Goal: Information Seeking & Learning: Learn about a topic

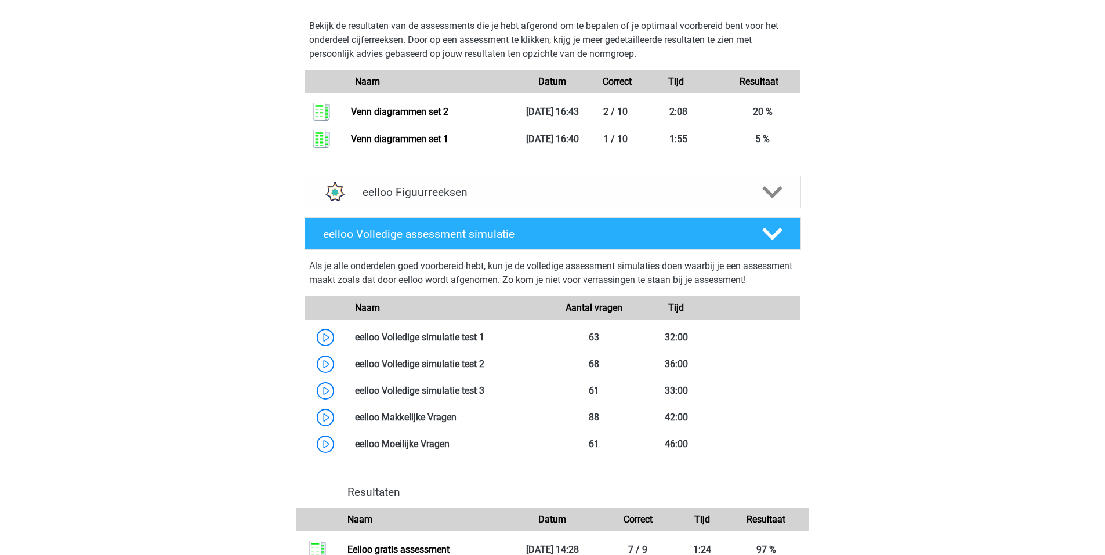
scroll to position [1286, 0]
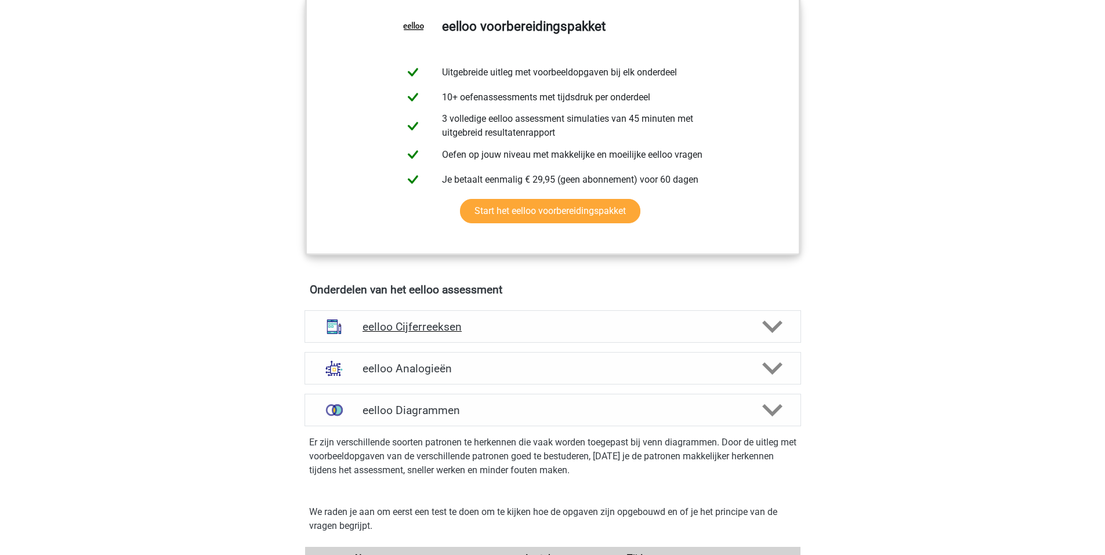
click at [547, 328] on h4 "eelloo Cijferreeksen" at bounding box center [553, 326] width 380 height 13
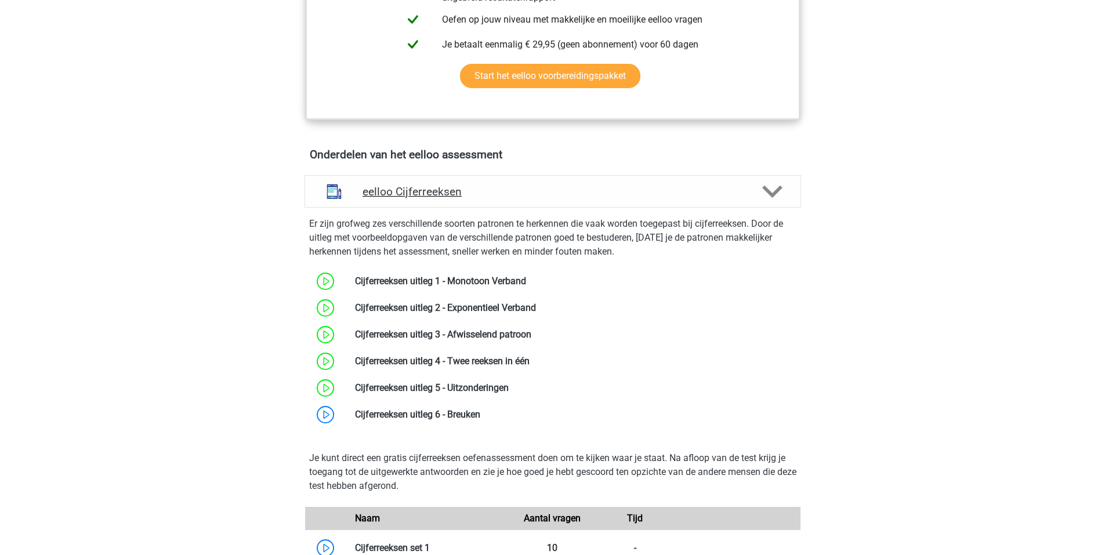
scroll to position [599, 0]
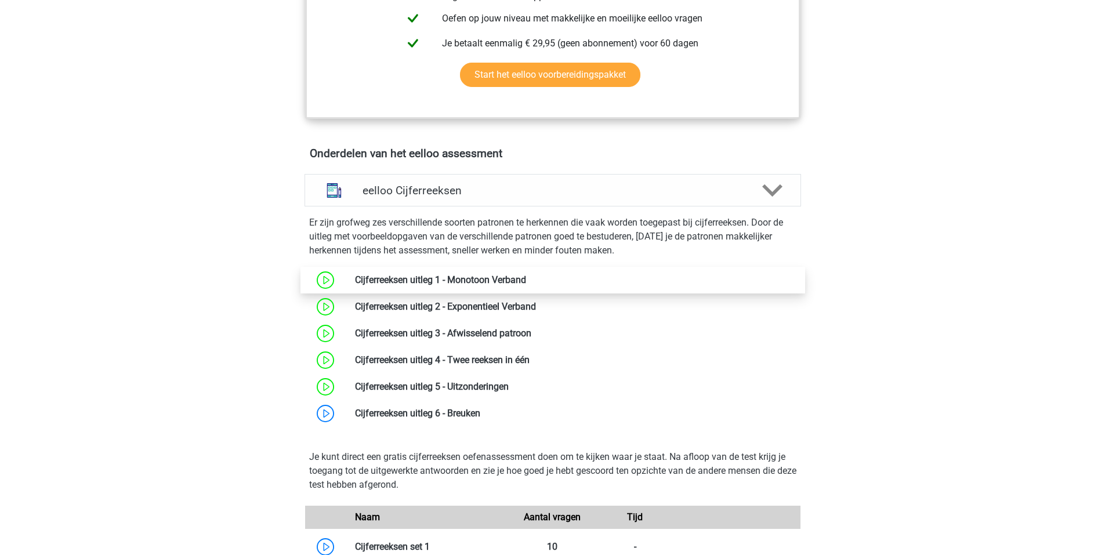
click at [526, 285] on link at bounding box center [526, 279] width 0 height 11
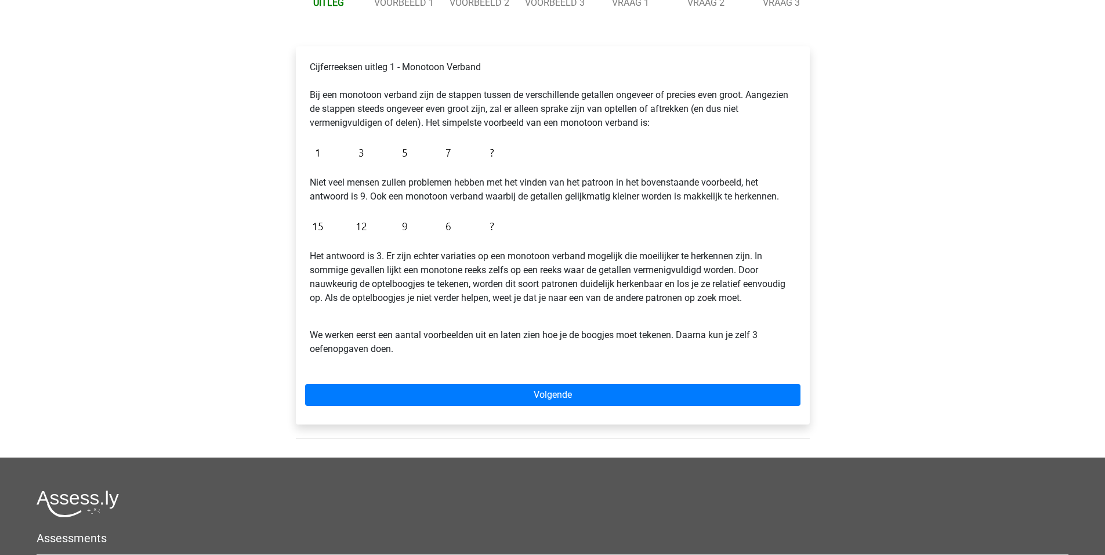
scroll to position [167, 0]
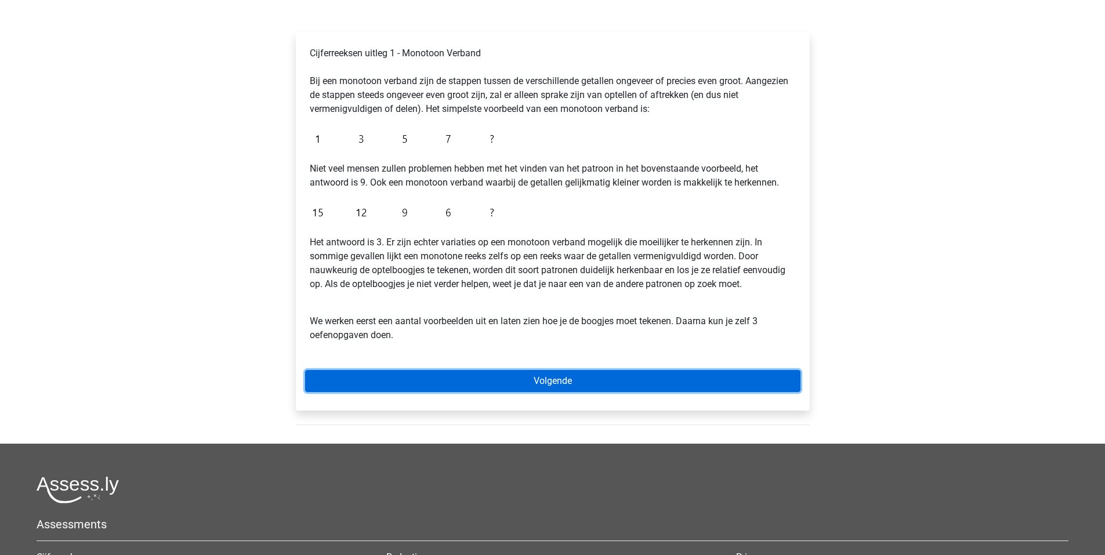
click at [515, 386] on link "Volgende" at bounding box center [553, 381] width 496 height 22
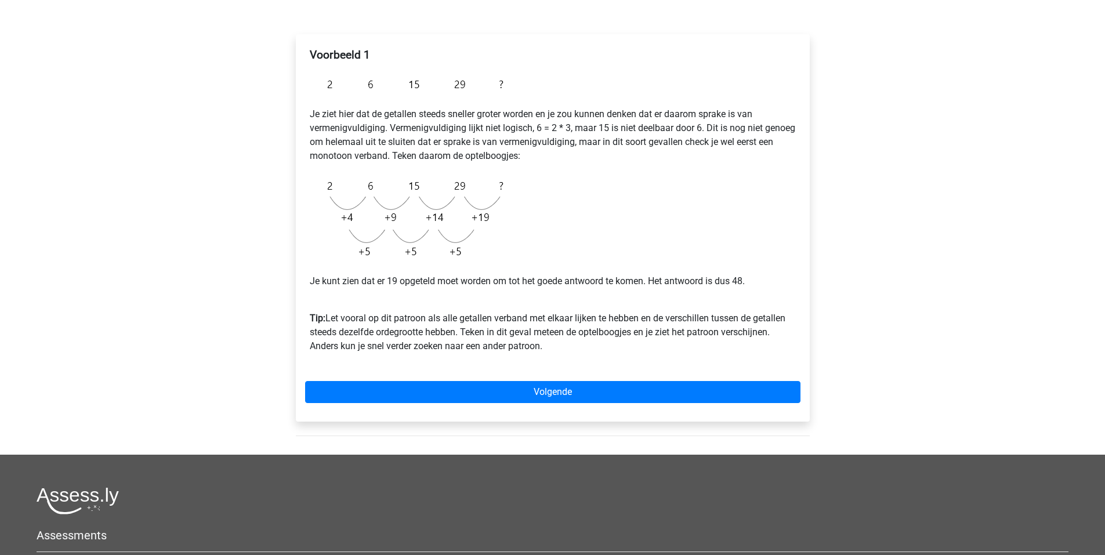
scroll to position [167, 0]
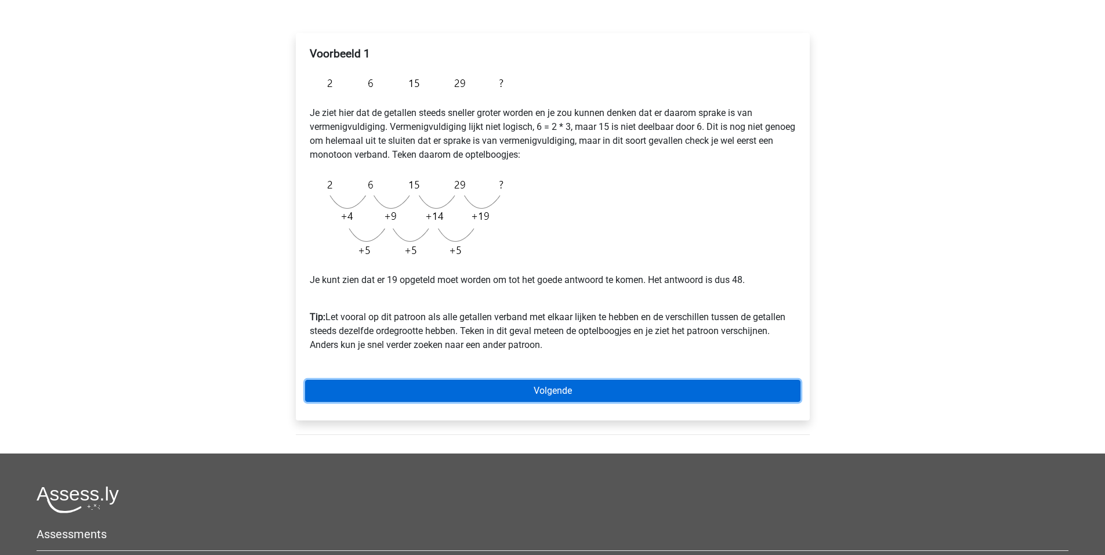
click at [579, 382] on link "Volgende" at bounding box center [553, 391] width 496 height 22
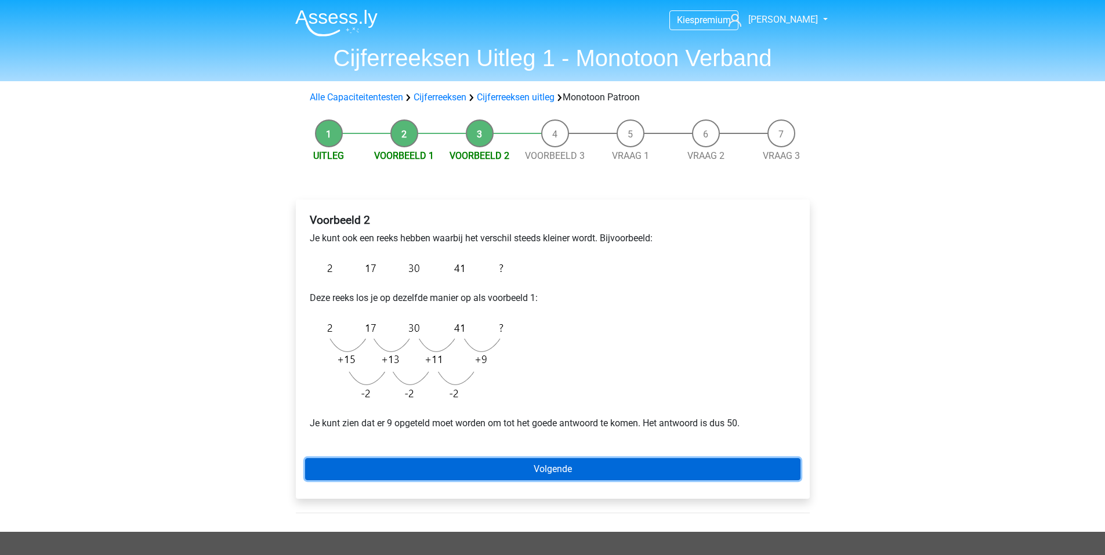
click at [573, 467] on link "Volgende" at bounding box center [553, 469] width 496 height 22
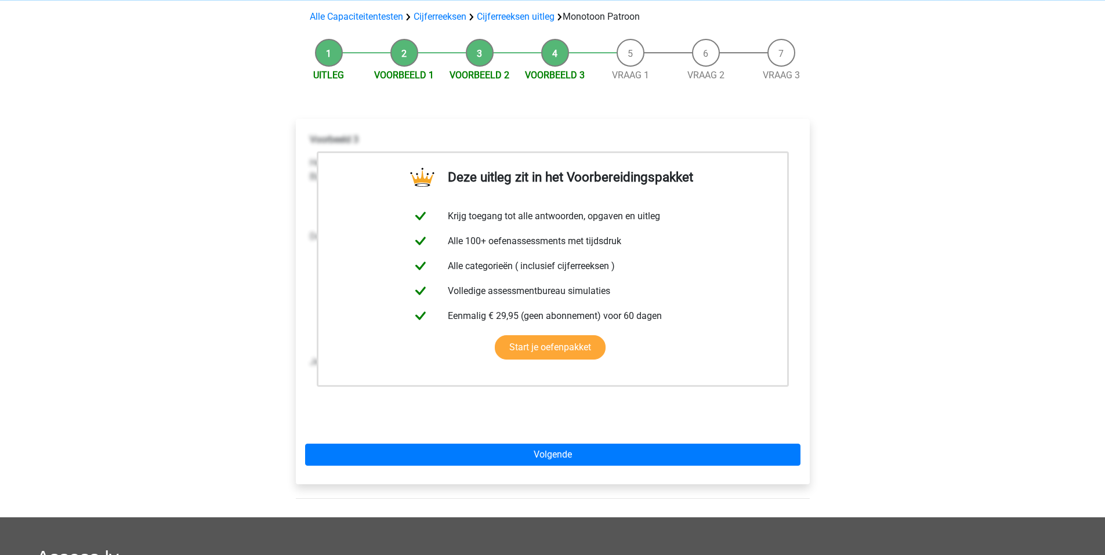
scroll to position [81, 0]
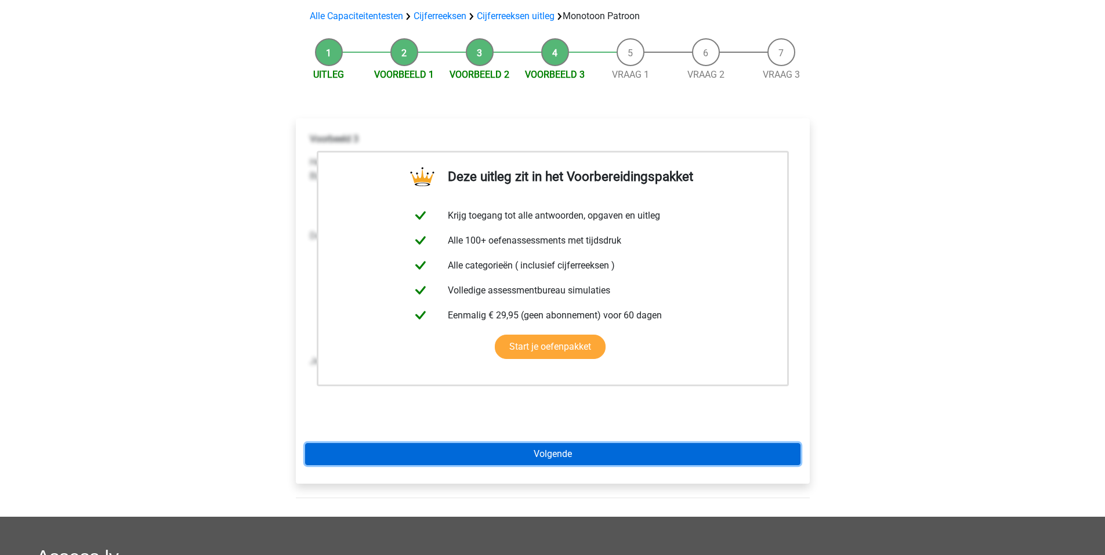
click at [554, 459] on link "Volgende" at bounding box center [553, 454] width 496 height 22
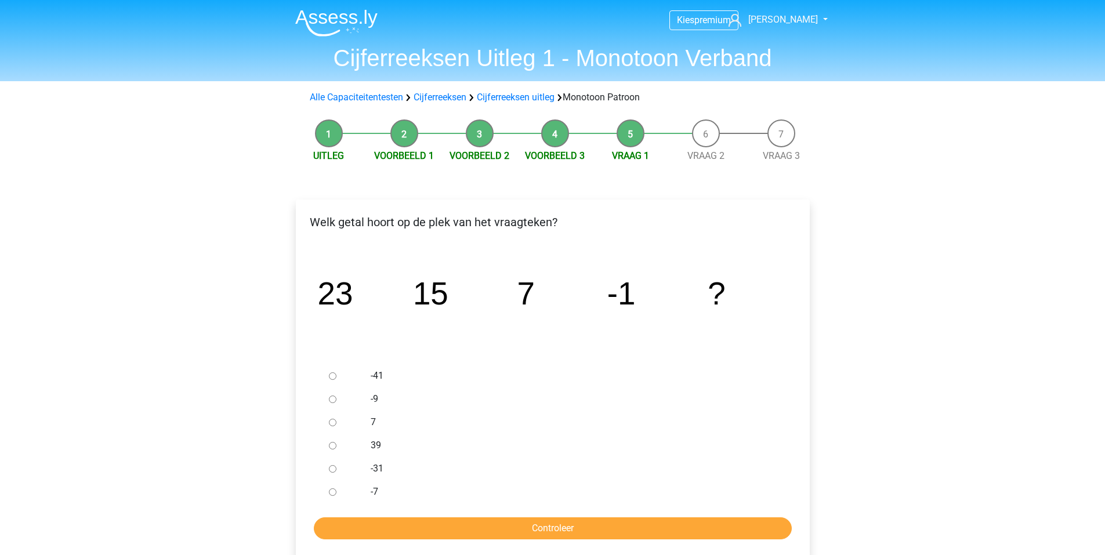
click at [329, 494] on input "-7" at bounding box center [333, 493] width 8 height 8
radio input "true"
click at [445, 529] on input "Controleer" at bounding box center [553, 529] width 478 height 22
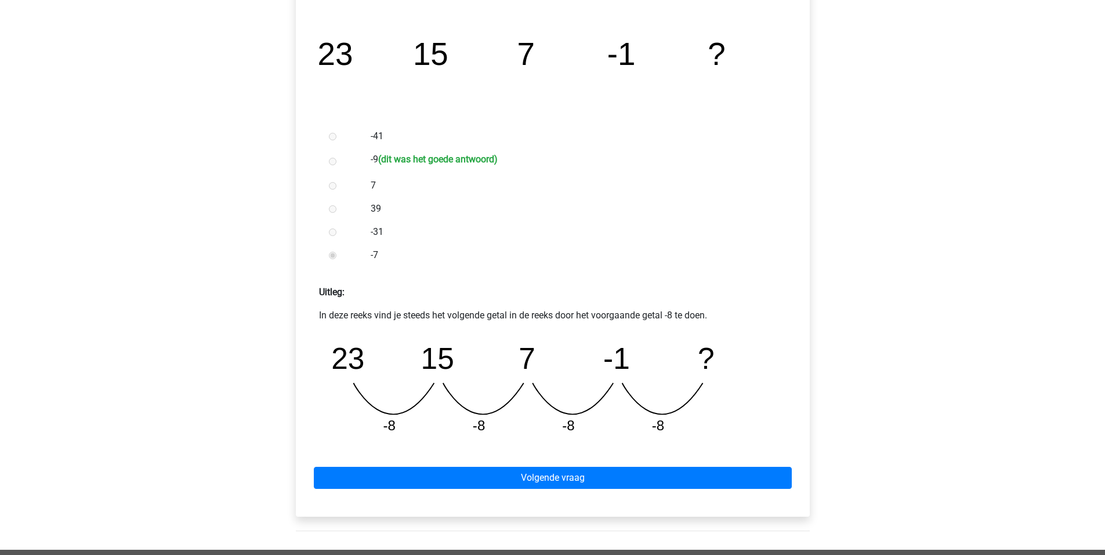
scroll to position [317, 0]
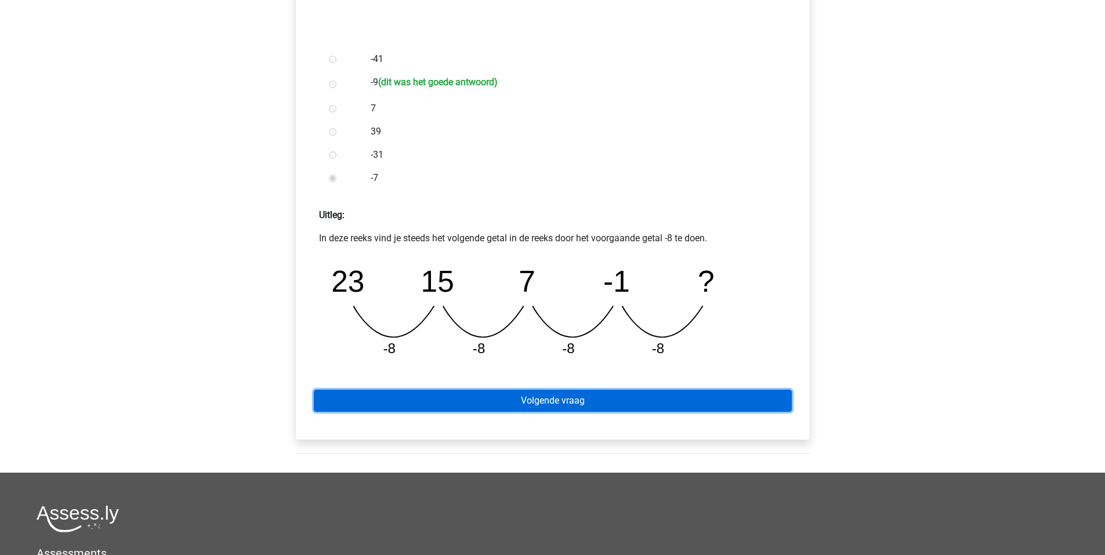
click at [533, 404] on link "Volgende vraag" at bounding box center [553, 401] width 478 height 22
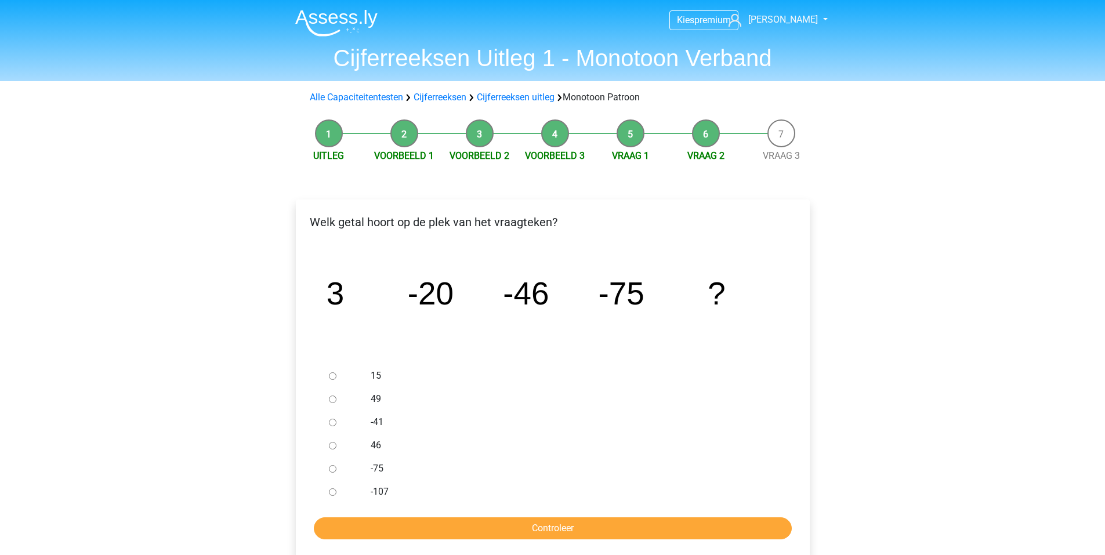
scroll to position [71, 0]
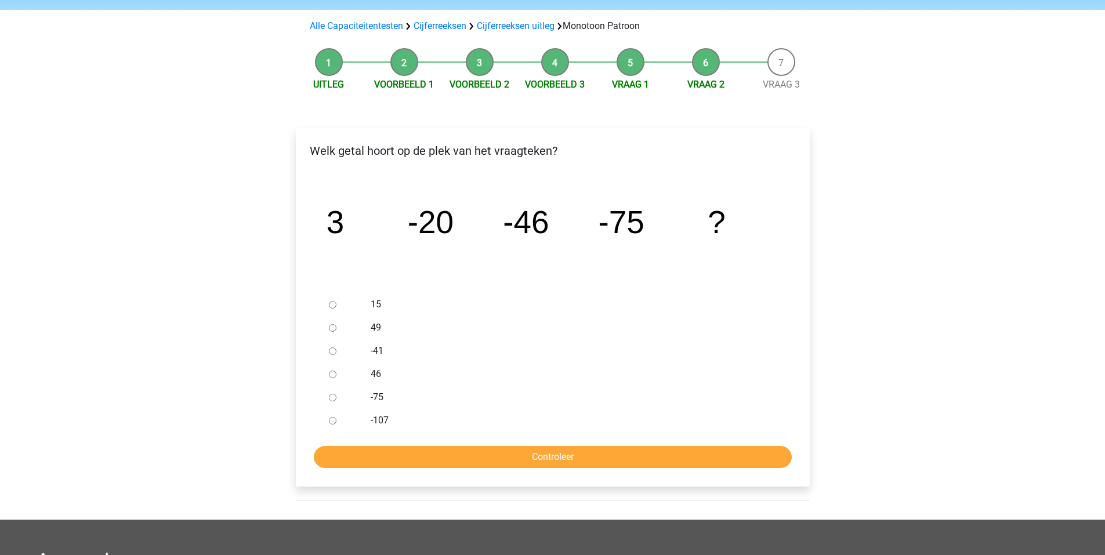
click at [333, 421] on input "-107" at bounding box center [333, 421] width 8 height 8
radio input "true"
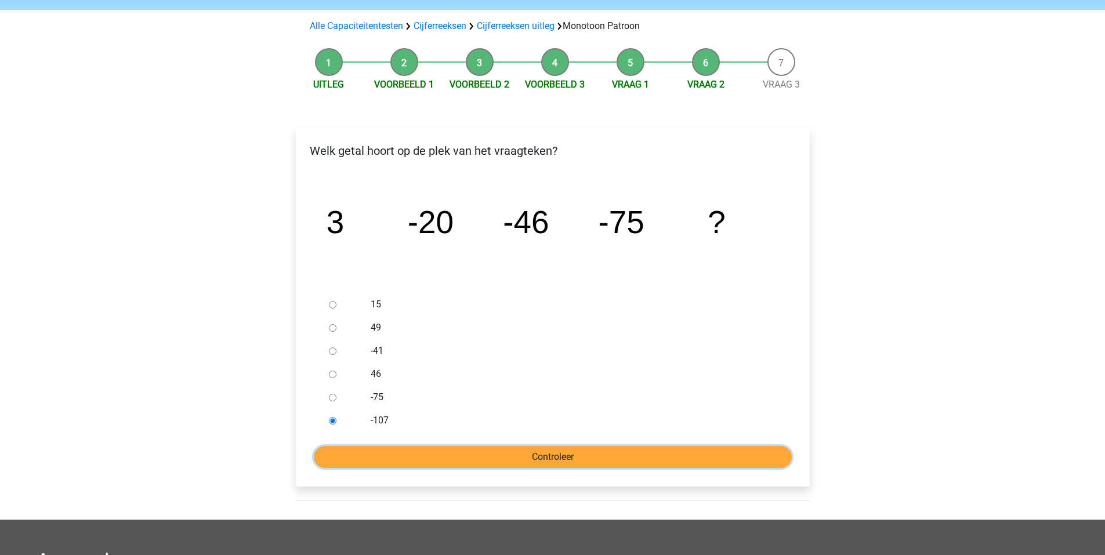
click at [441, 457] on input "Controleer" at bounding box center [553, 457] width 478 height 22
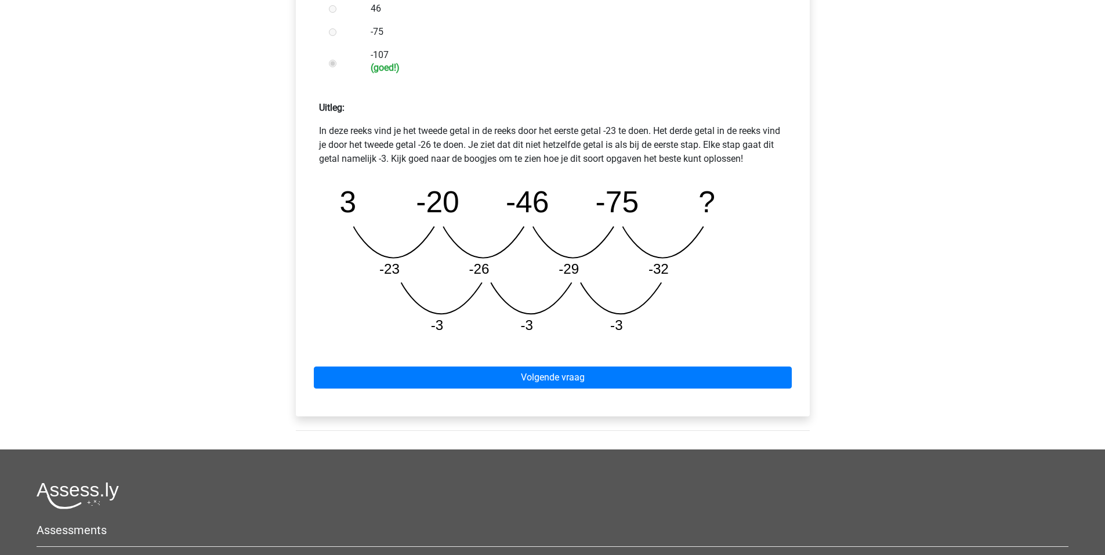
scroll to position [442, 0]
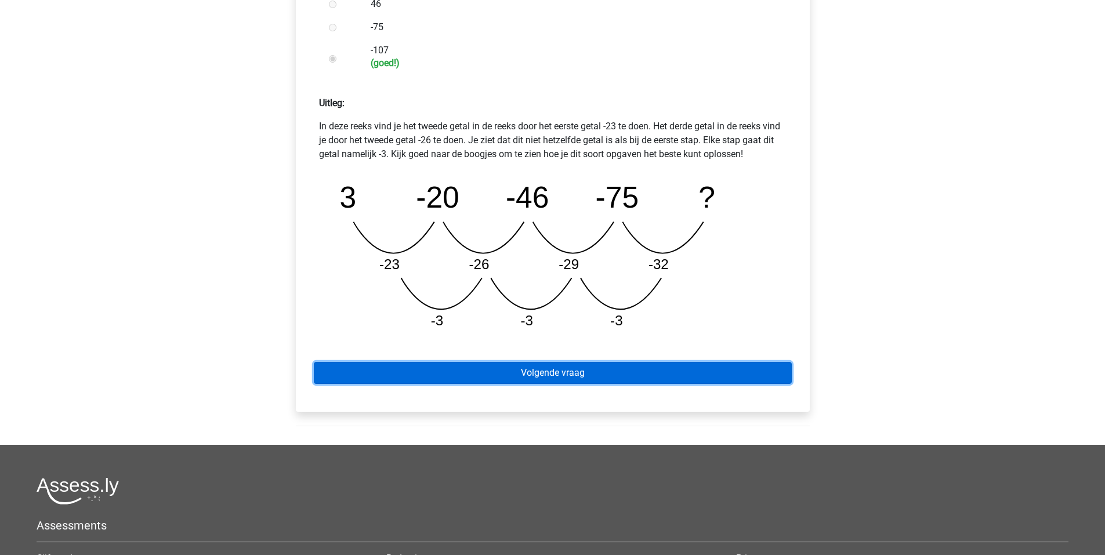
click at [587, 365] on link "Volgende vraag" at bounding box center [553, 373] width 478 height 22
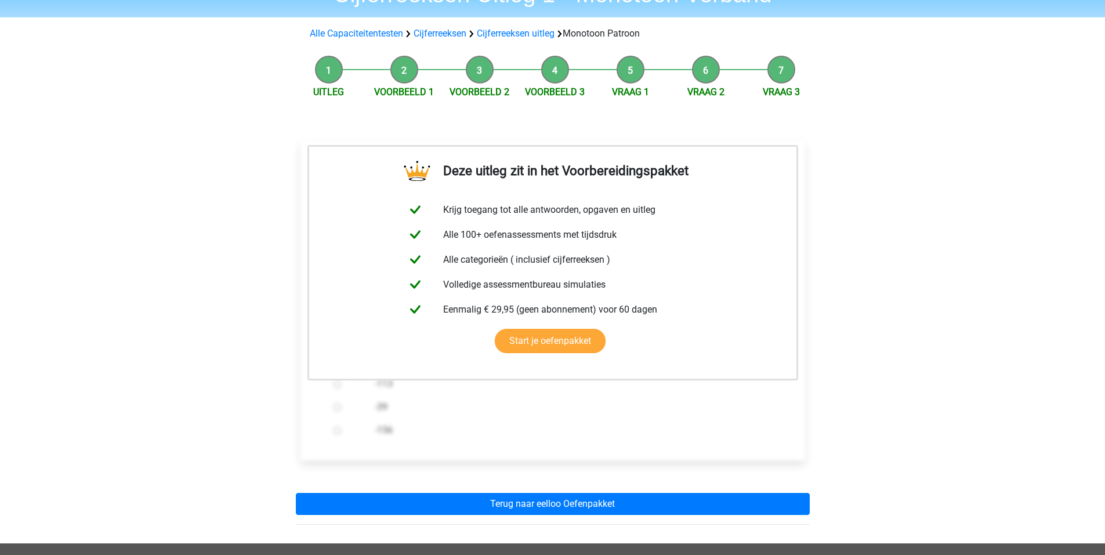
scroll to position [161, 0]
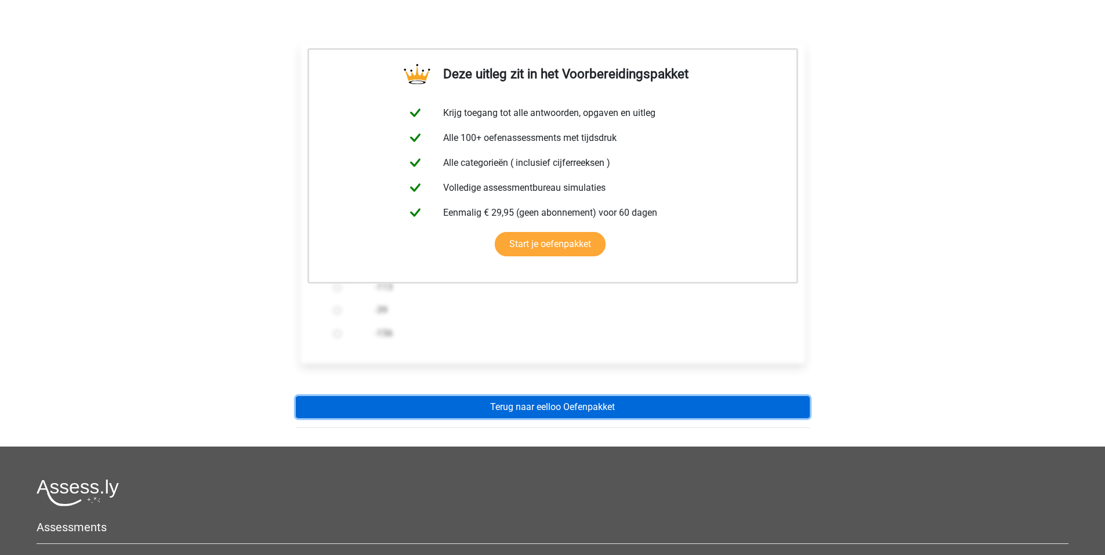
click at [574, 396] on link "Terug naar eelloo Oefenpakket" at bounding box center [553, 407] width 514 height 22
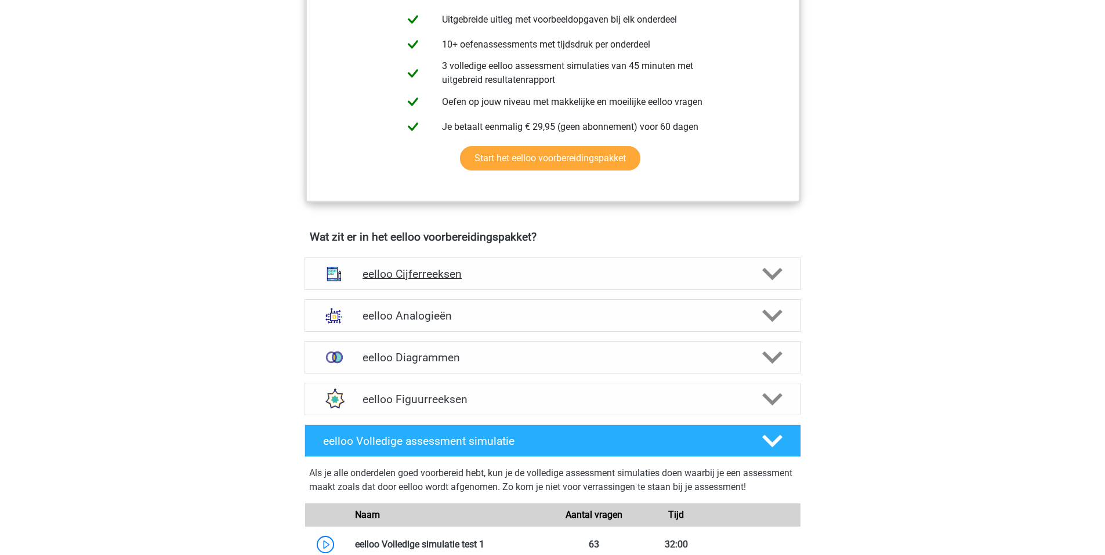
click at [447, 270] on div "eelloo Cijferreeksen" at bounding box center [553, 274] width 497 height 32
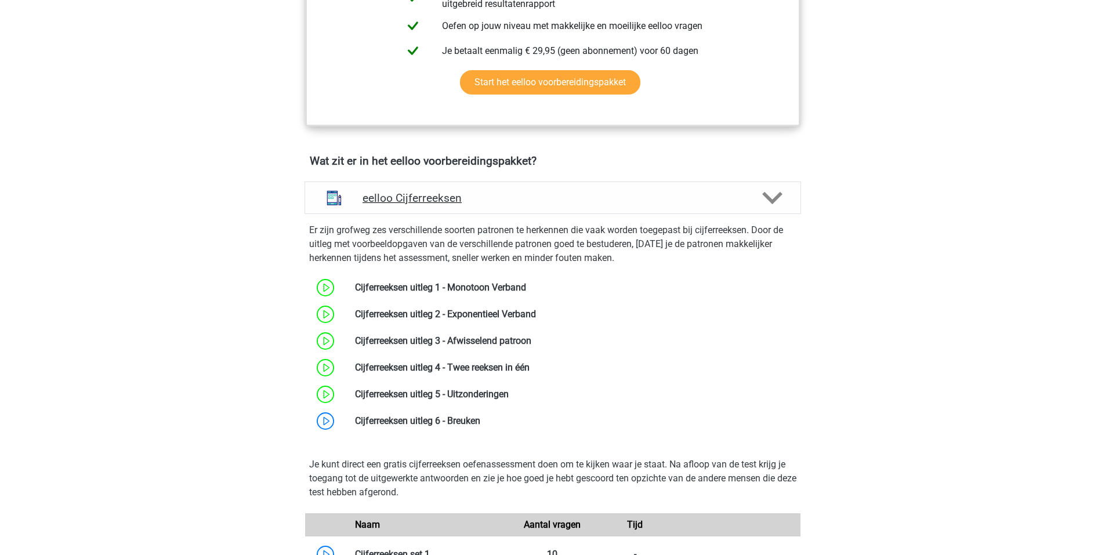
scroll to position [593, 0]
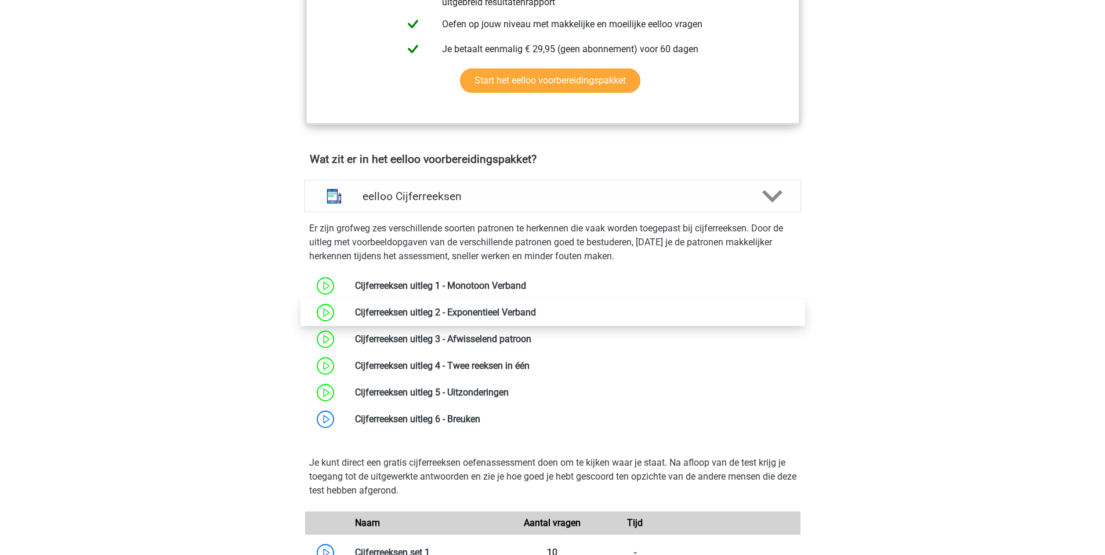
click at [536, 317] on link at bounding box center [536, 312] width 0 height 11
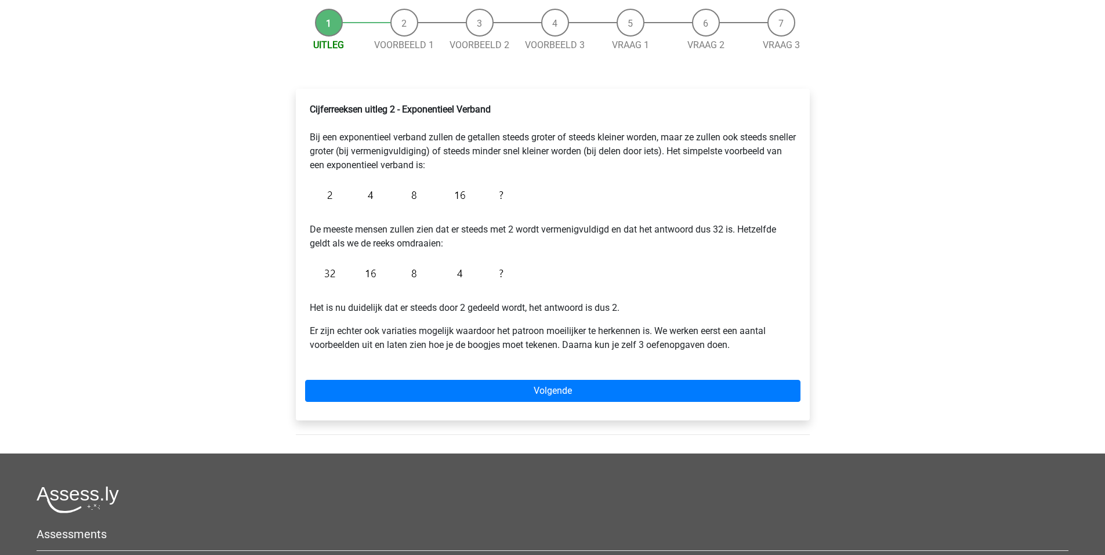
scroll to position [112, 0]
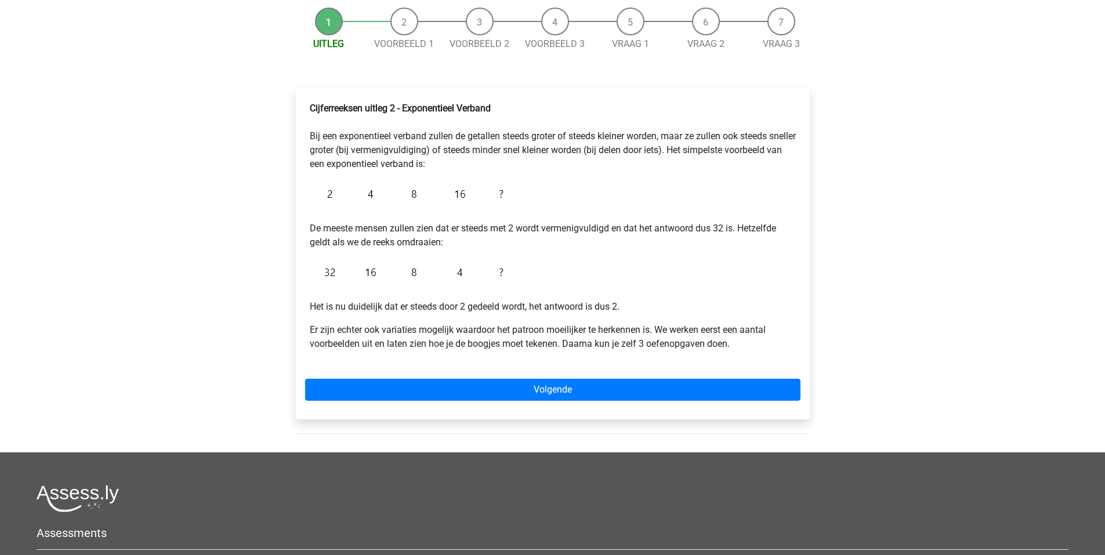
click at [534, 374] on div "Cijferreeksen uitleg 2 - Exponentieel Verband Bij een exponentieel verband zull…" at bounding box center [553, 254] width 514 height 332
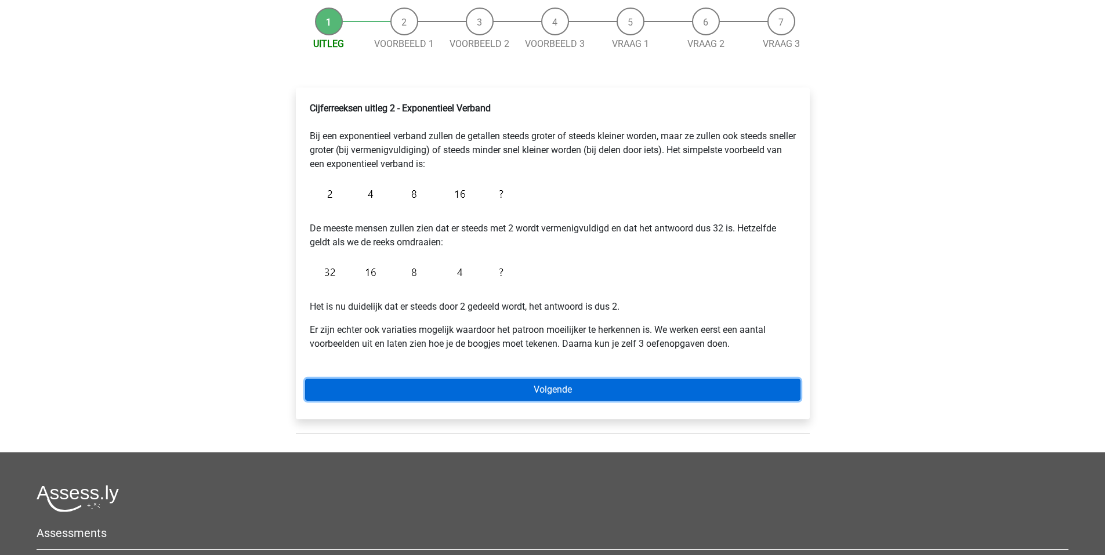
click at [530, 387] on link "Volgende" at bounding box center [553, 390] width 496 height 22
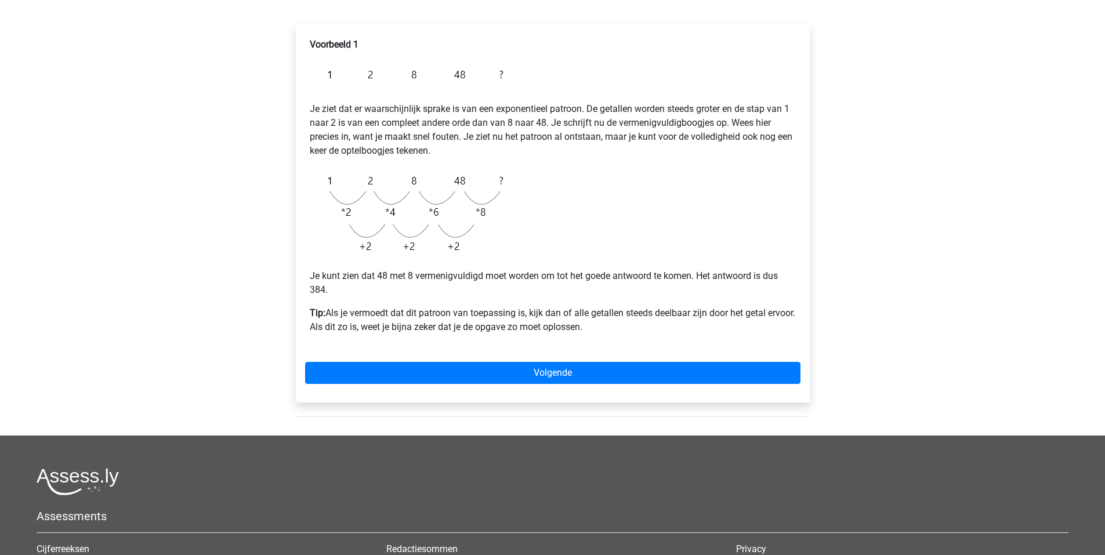
scroll to position [178, 0]
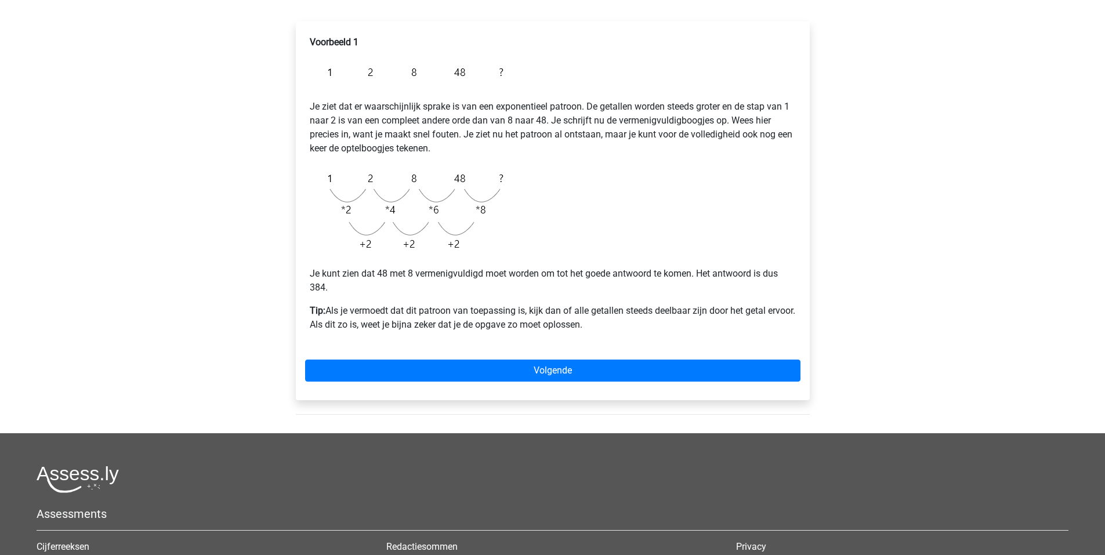
click at [522, 356] on div "Voorbeeld 1 Je ziet dat er waarschijnlijk sprake is van een exponentieel patroo…" at bounding box center [553, 210] width 514 height 379
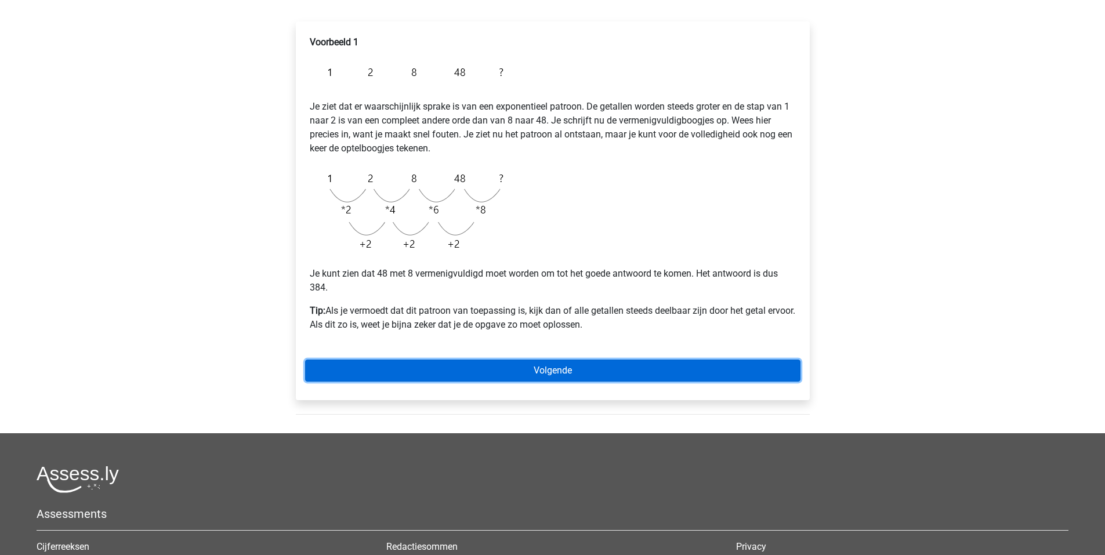
click at [520, 369] on link "Volgende" at bounding box center [553, 371] width 496 height 22
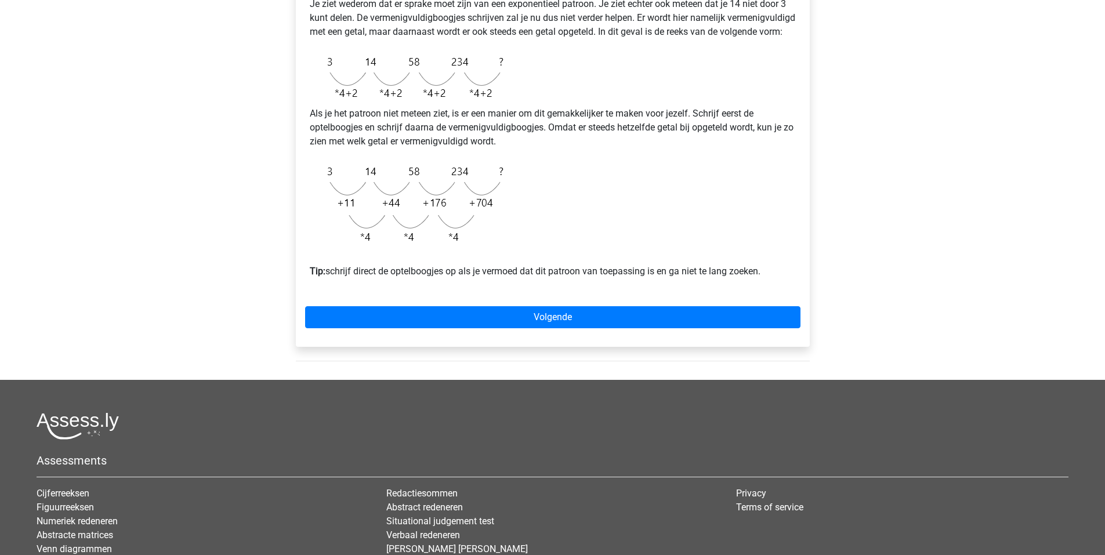
scroll to position [281, 0]
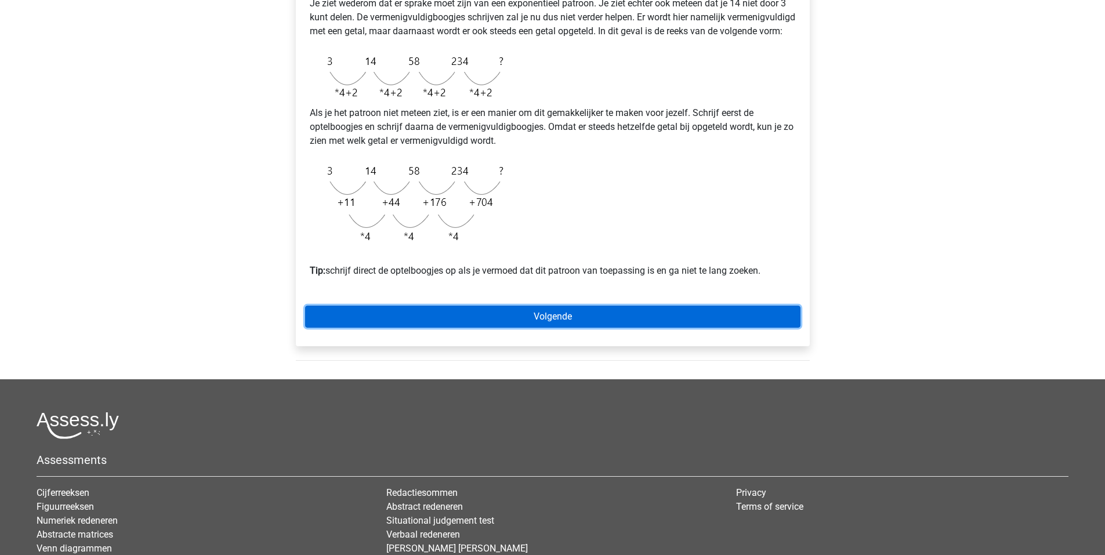
click at [512, 328] on link "Volgende" at bounding box center [553, 317] width 496 height 22
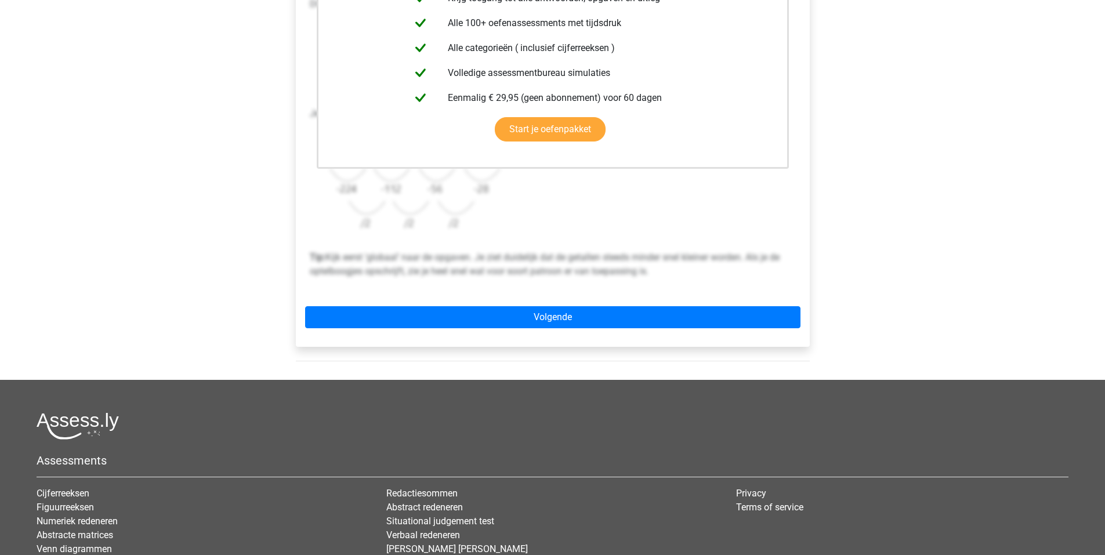
scroll to position [299, 0]
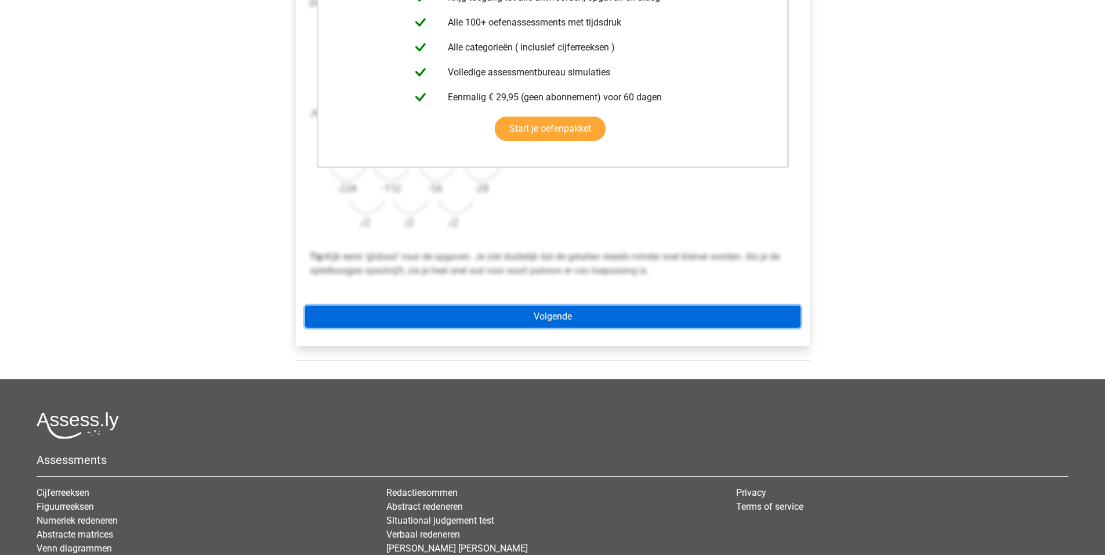
click at [511, 324] on link "Volgende" at bounding box center [553, 317] width 496 height 22
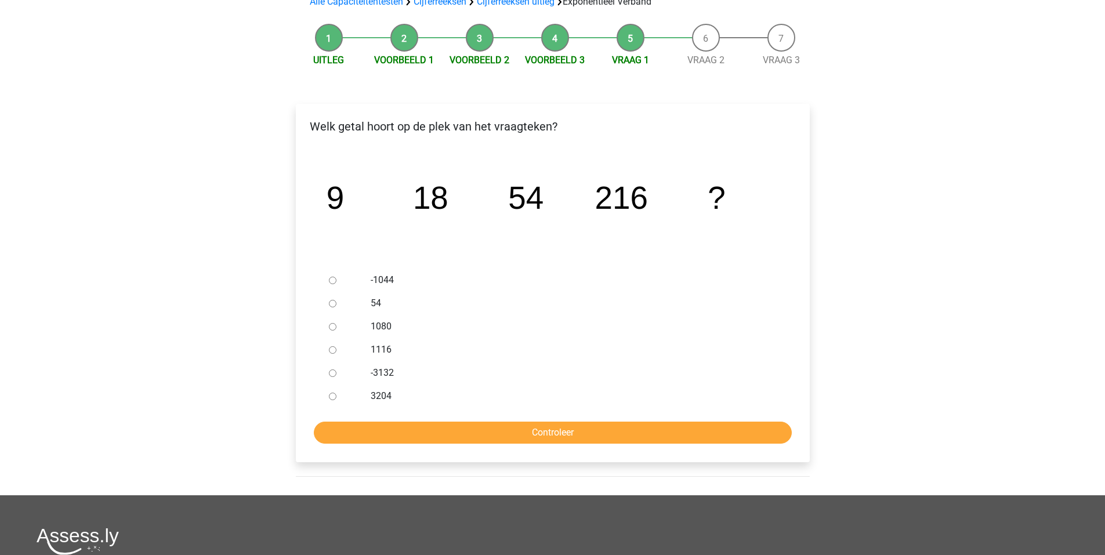
scroll to position [99, 0]
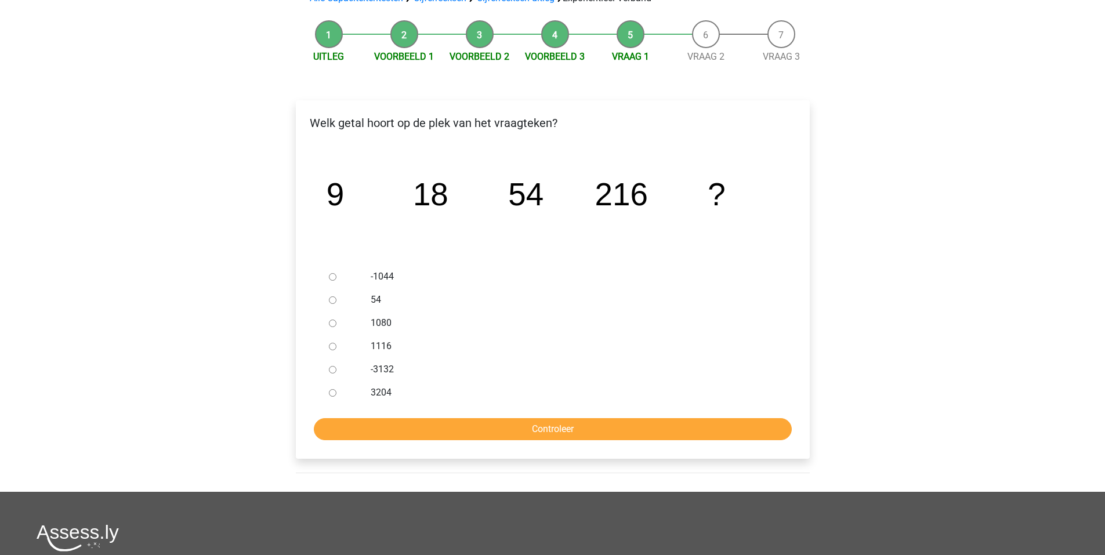
click at [332, 323] on input "1080" at bounding box center [333, 324] width 8 height 8
radio input "true"
click at [443, 422] on input "Controleer" at bounding box center [553, 429] width 478 height 22
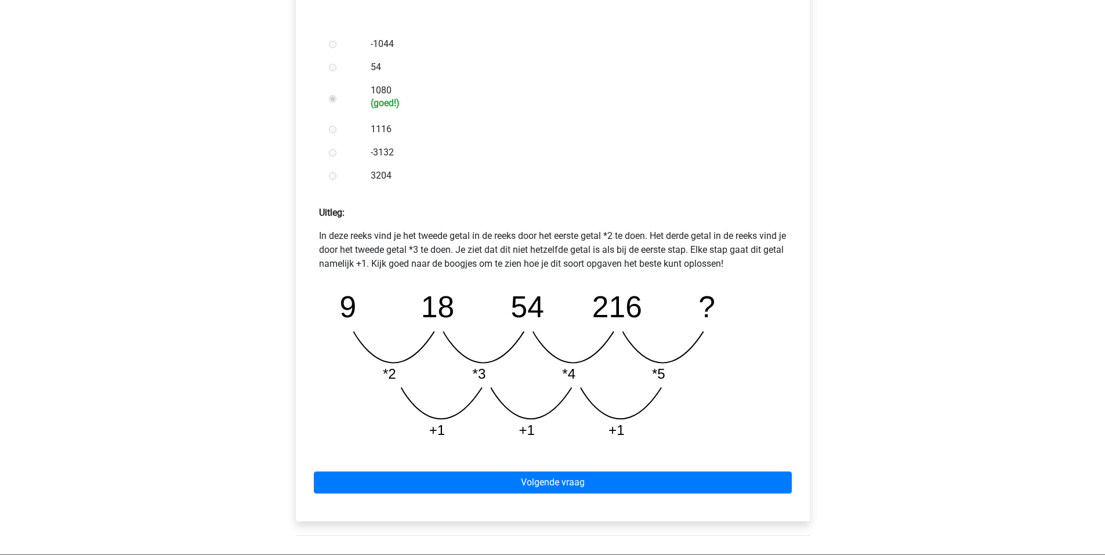
scroll to position [332, 0]
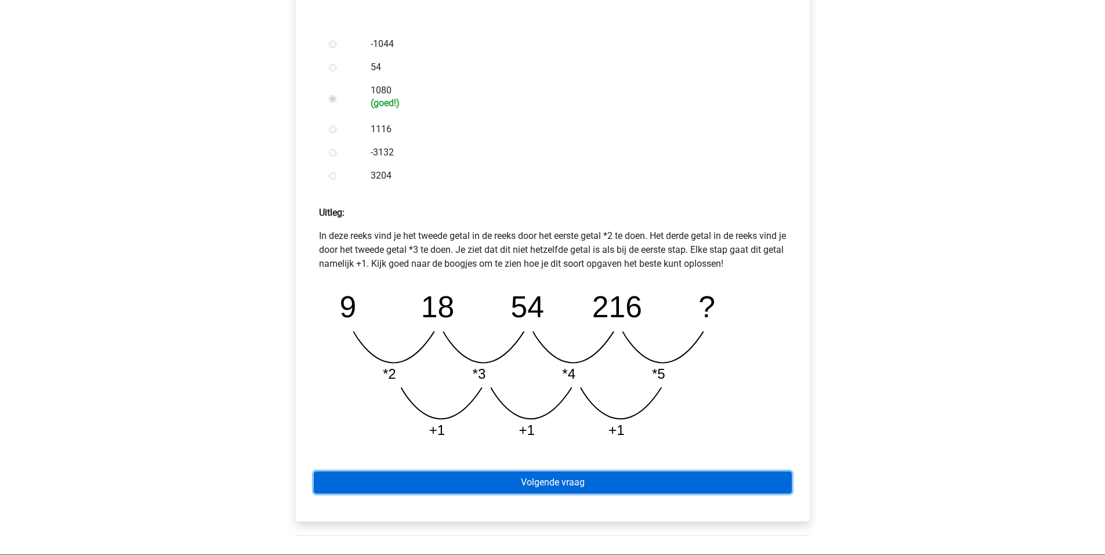
click at [577, 491] on link "Volgende vraag" at bounding box center [553, 483] width 478 height 22
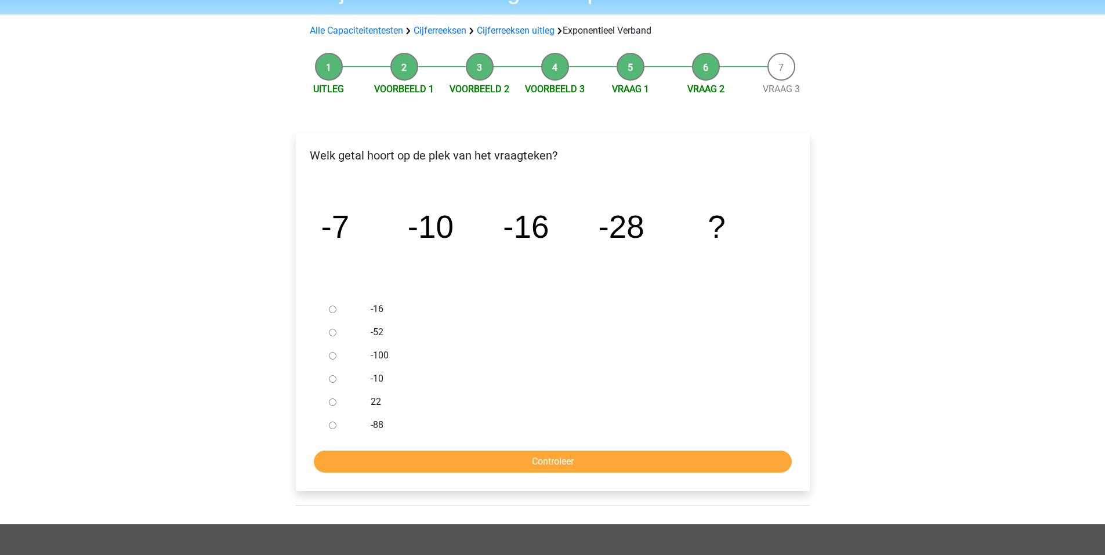
scroll to position [63, 0]
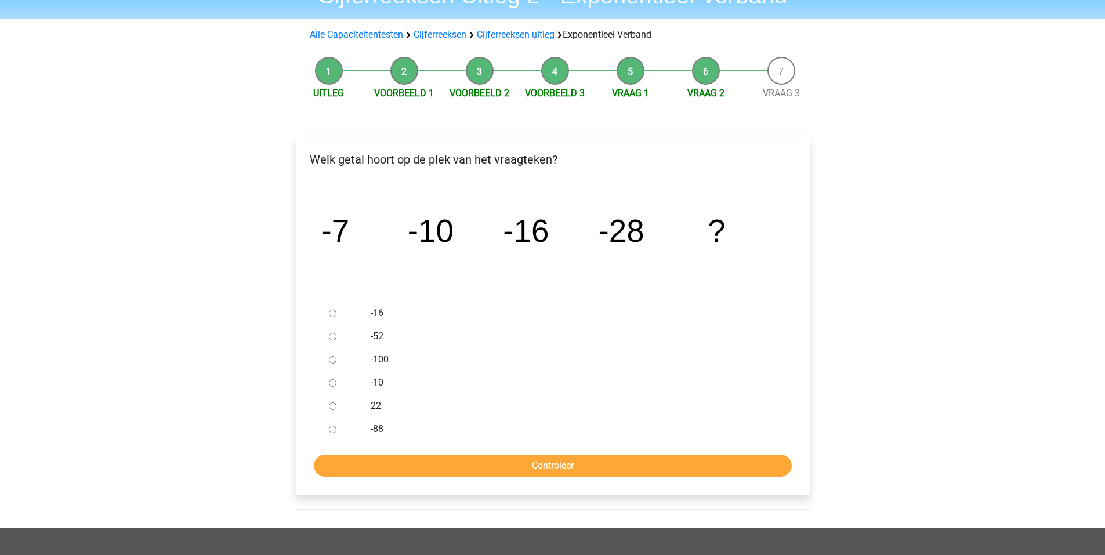
click at [329, 337] on input "-52" at bounding box center [333, 337] width 8 height 8
radio input "true"
click at [442, 462] on input "Controleer" at bounding box center [553, 466] width 478 height 22
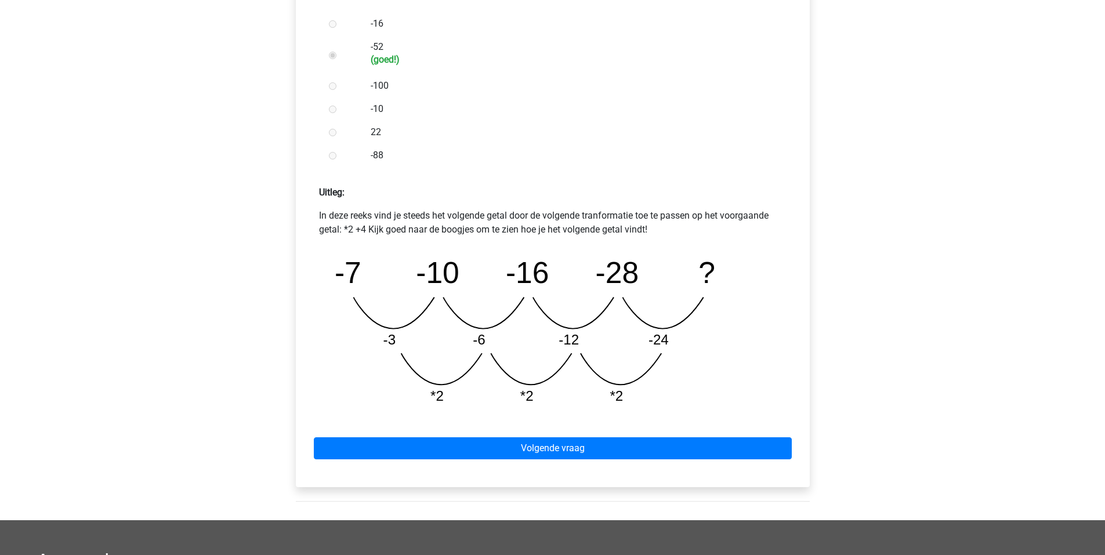
scroll to position [393, 0]
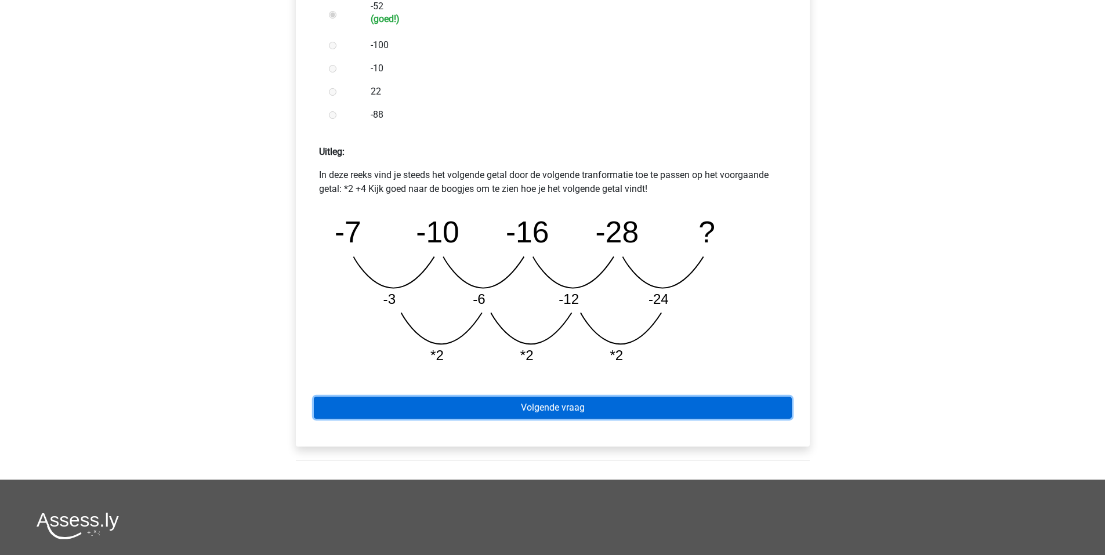
click at [557, 416] on link "Volgende vraag" at bounding box center [553, 408] width 478 height 22
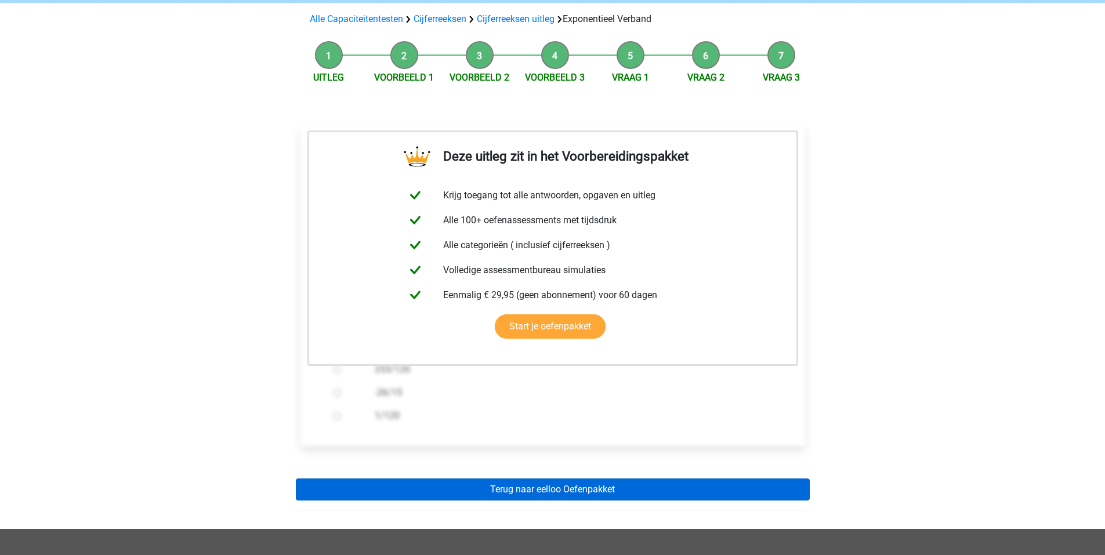
scroll to position [79, 0]
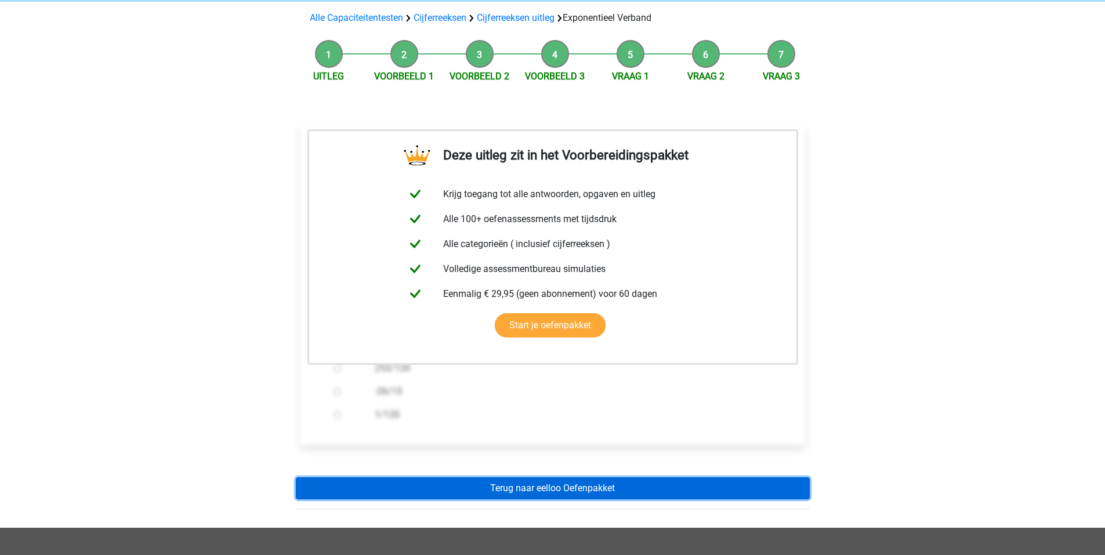
click at [566, 487] on link "Terug naar eelloo Oefenpakket" at bounding box center [553, 489] width 514 height 22
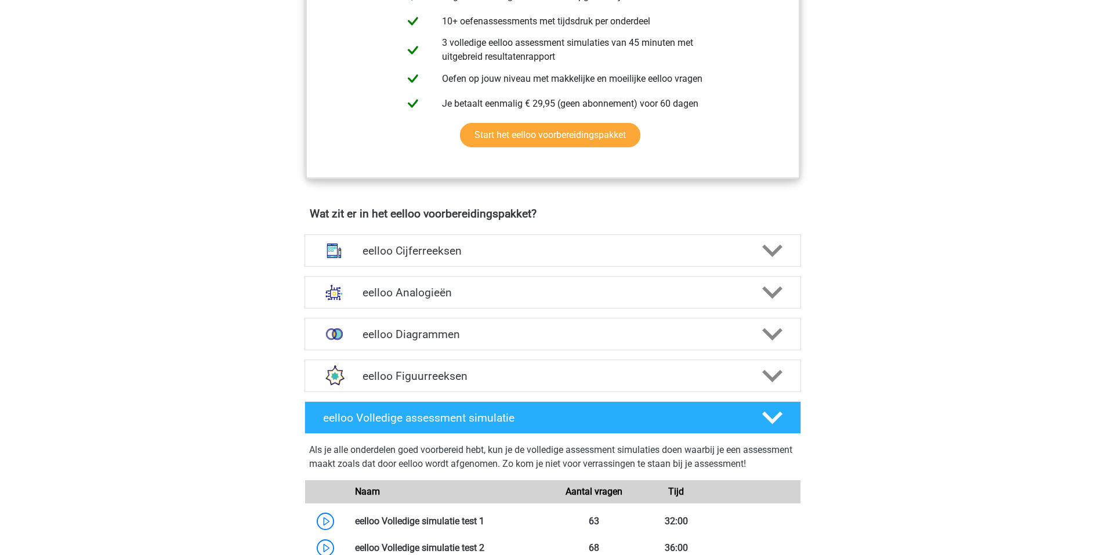
scroll to position [539, 0]
click at [565, 299] on h4 "eelloo Analogieën" at bounding box center [553, 291] width 380 height 13
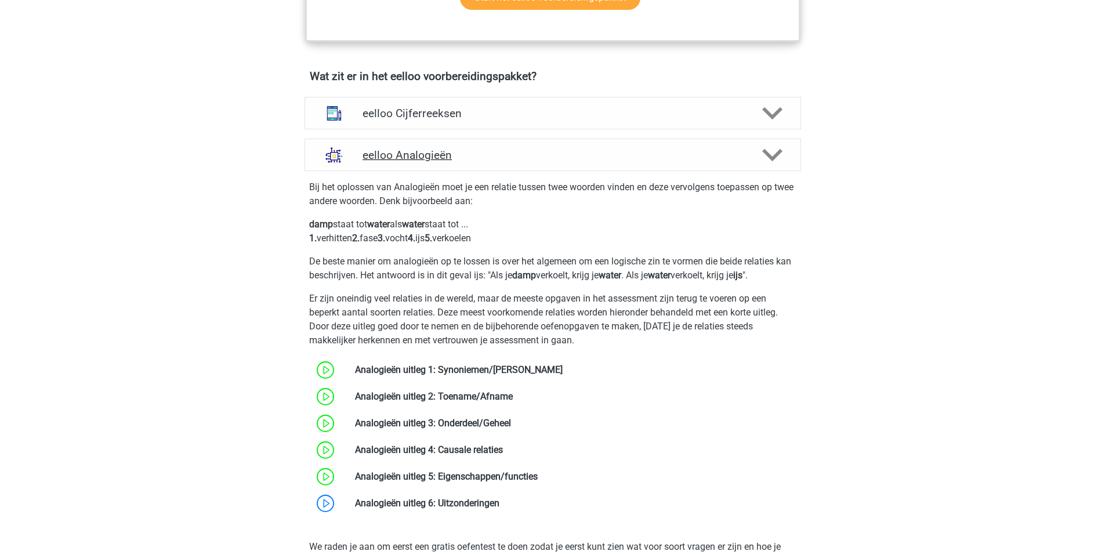
scroll to position [683, 0]
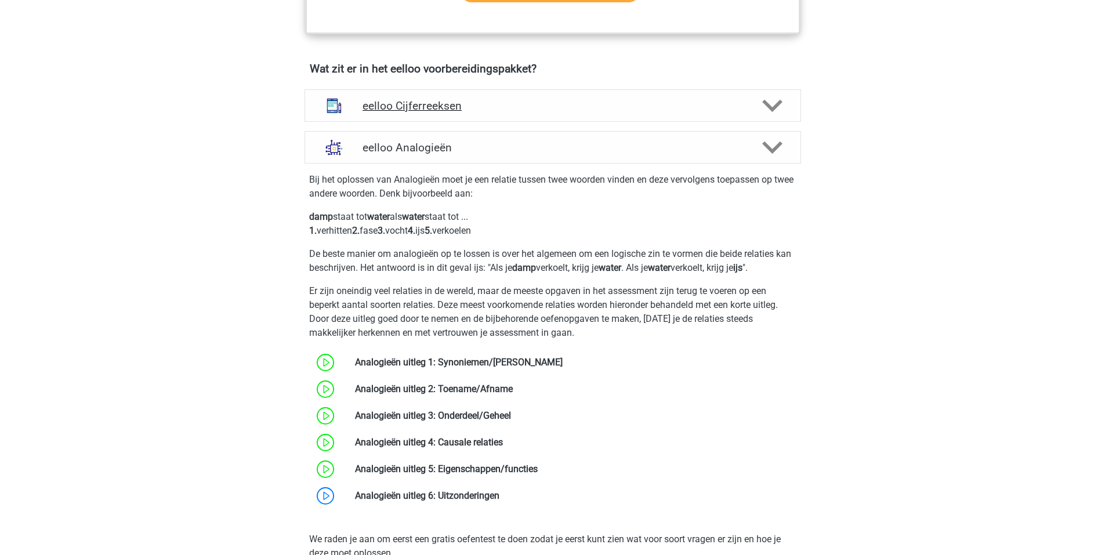
click at [583, 97] on div "eelloo Cijferreeksen" at bounding box center [553, 105] width 497 height 32
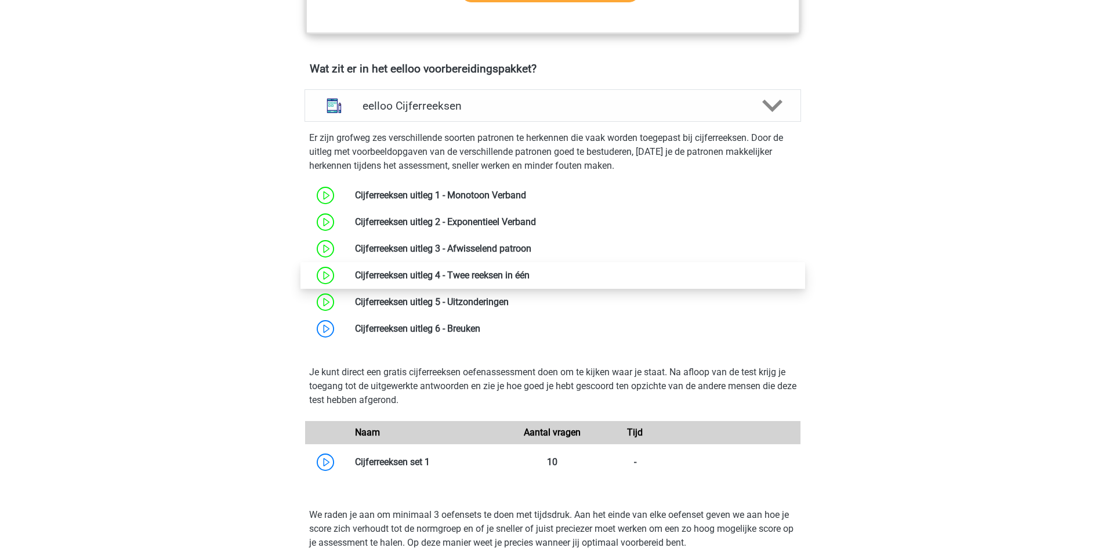
click at [530, 281] on link at bounding box center [530, 275] width 0 height 11
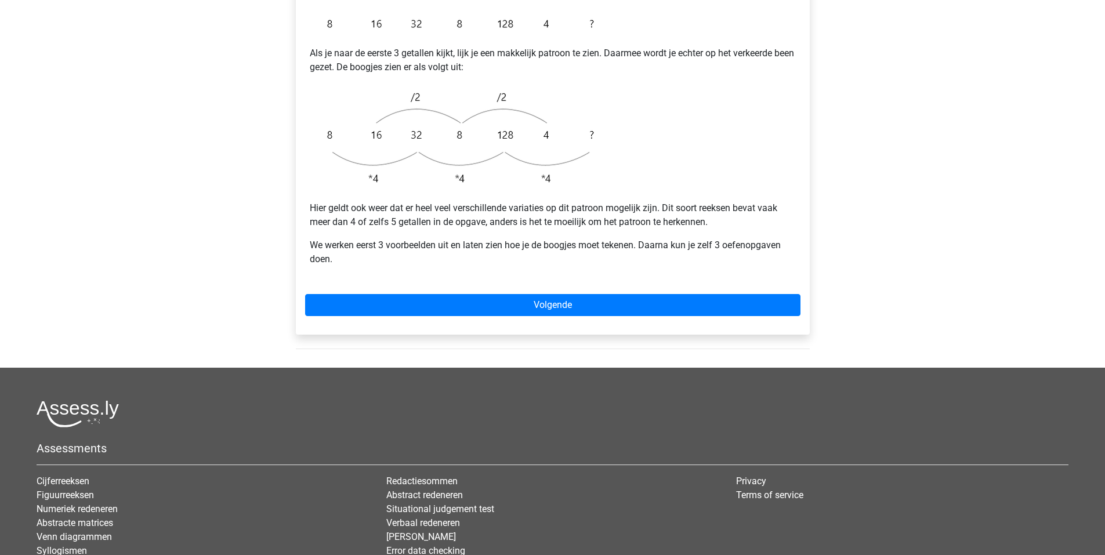
scroll to position [313, 0]
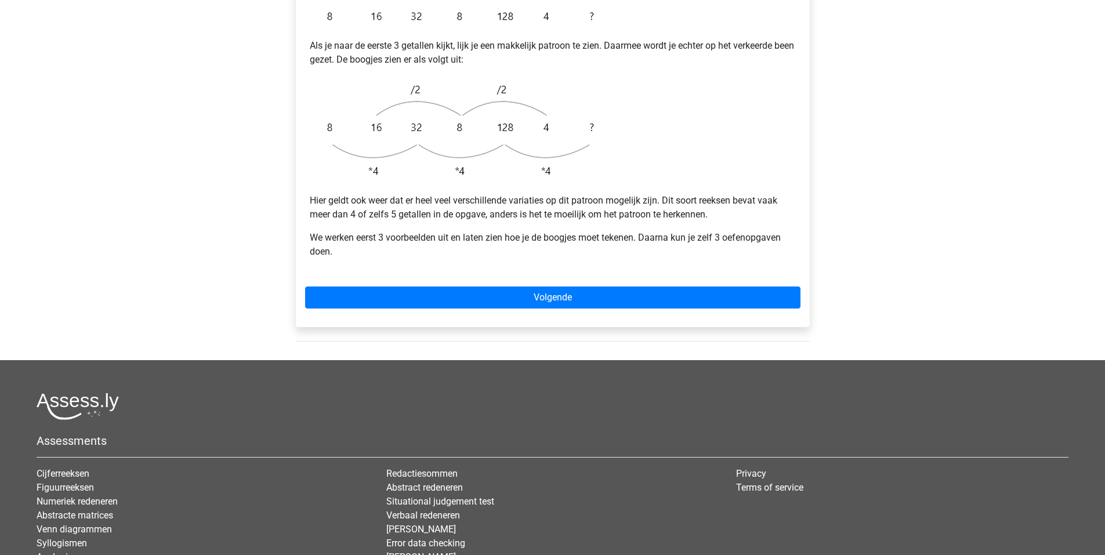
click at [518, 258] on div "Bij dit soort patronen zijn er eigenlijk twee patronen die door elkaar heen lop…" at bounding box center [553, 121] width 514 height 413
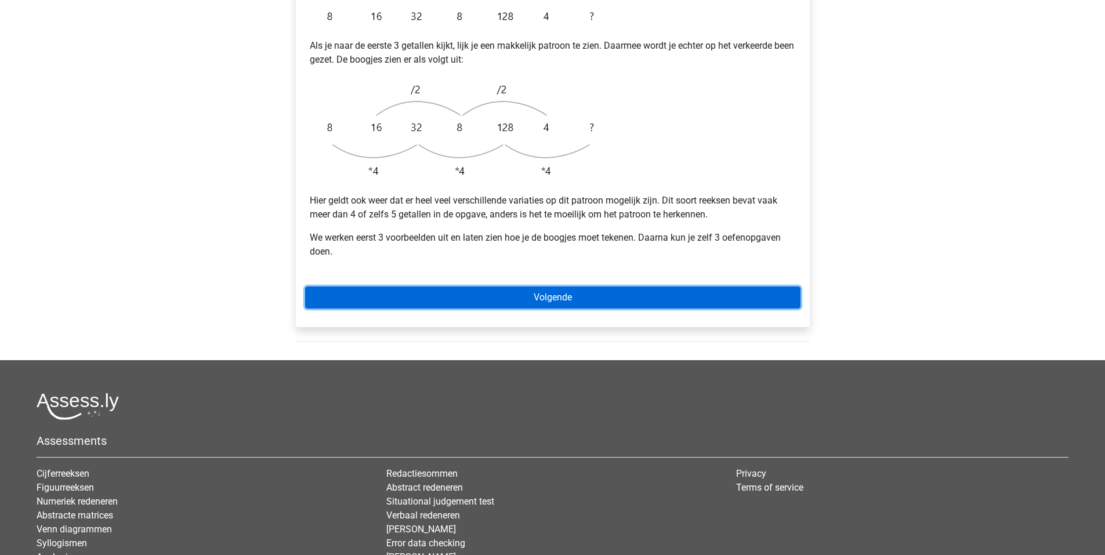
click at [520, 287] on link "Volgende" at bounding box center [553, 298] width 496 height 22
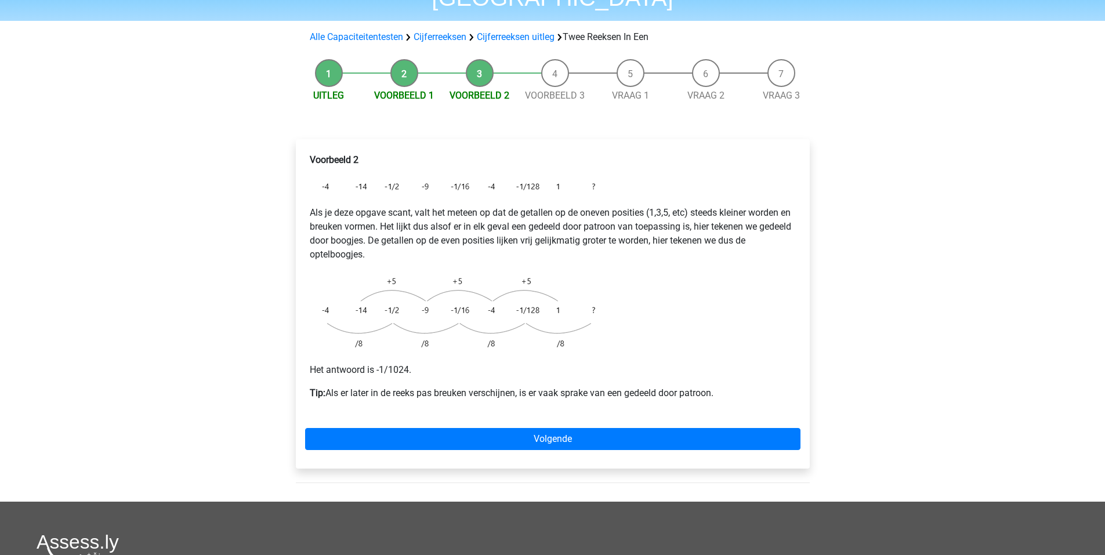
scroll to position [91, 0]
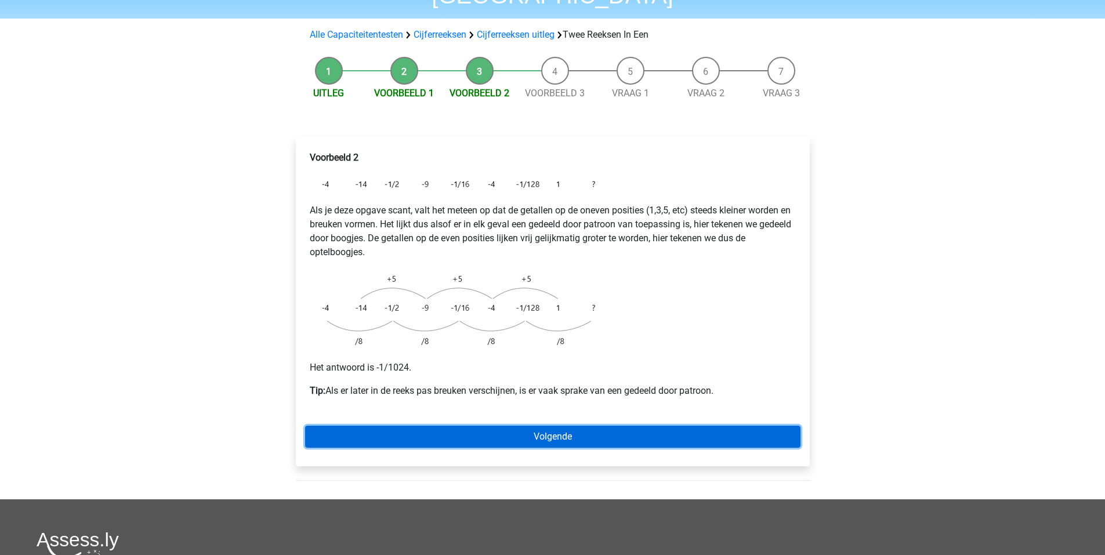
click at [540, 426] on link "Volgende" at bounding box center [553, 437] width 496 height 22
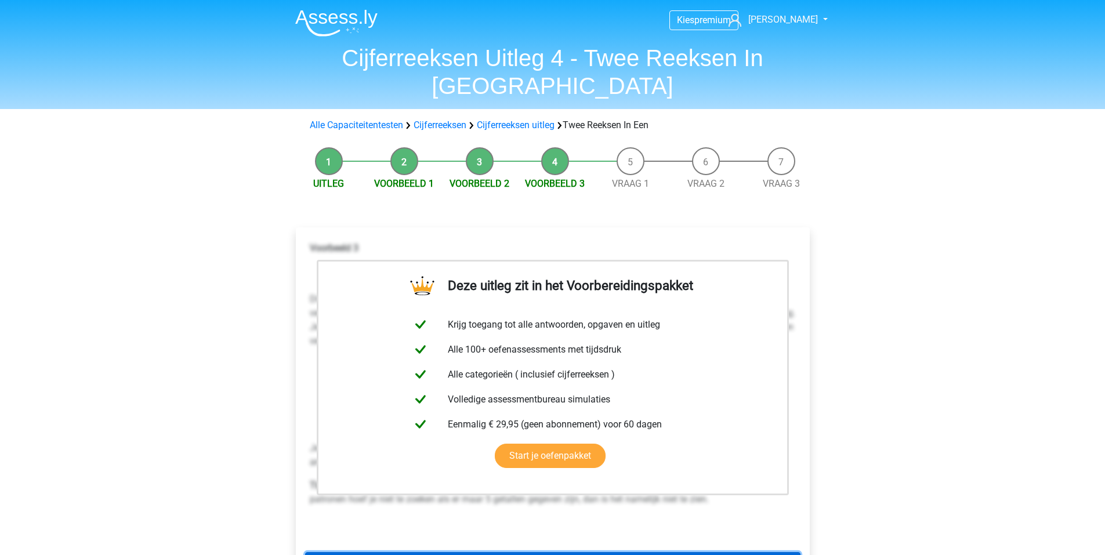
click at [532, 552] on link "Volgende" at bounding box center [553, 563] width 496 height 22
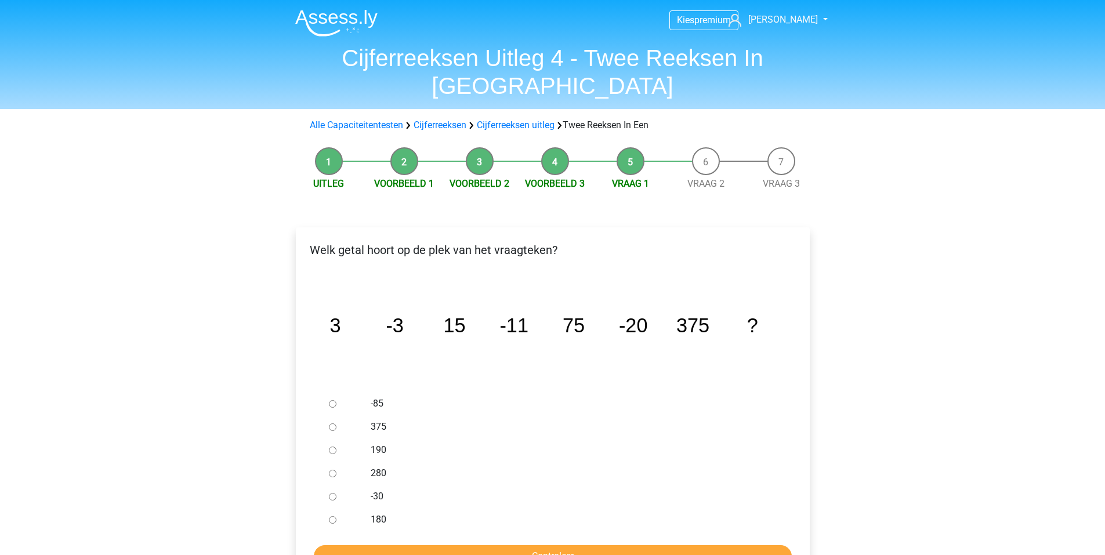
click at [334, 493] on input "-30" at bounding box center [333, 497] width 8 height 8
radio input "true"
click at [466, 545] on input "Controleer" at bounding box center [553, 556] width 478 height 22
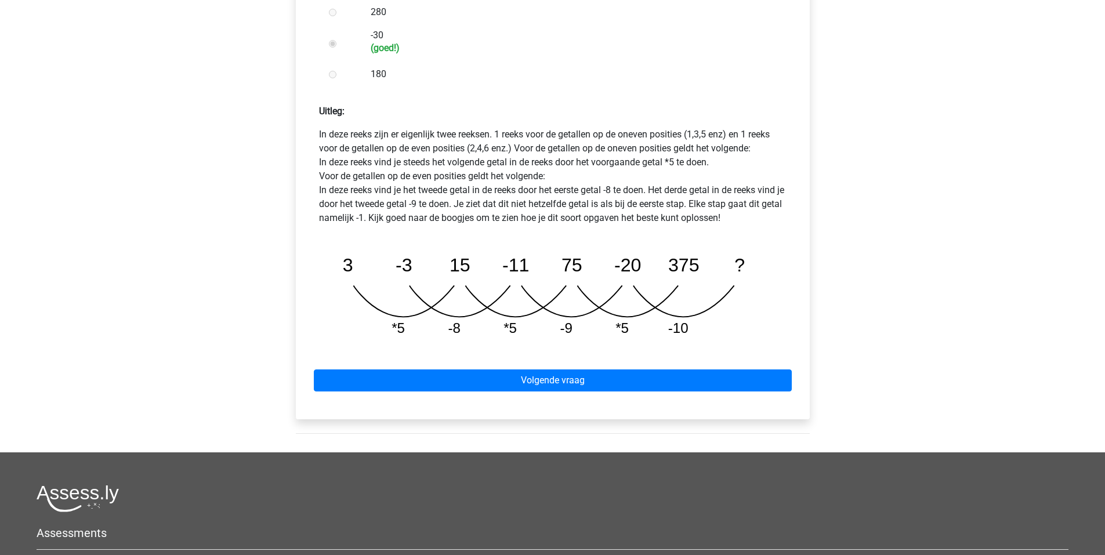
scroll to position [432, 0]
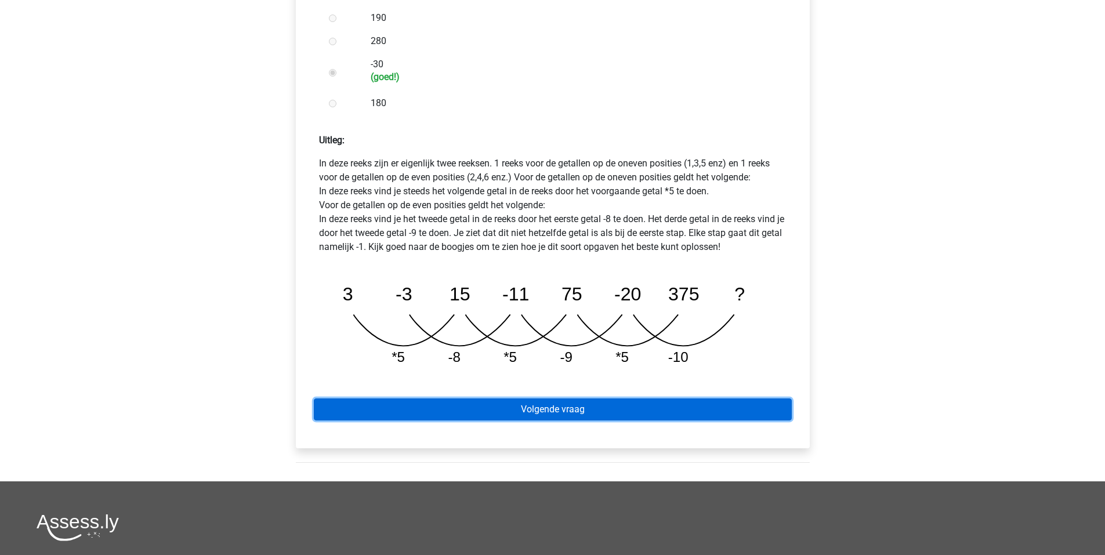
click at [639, 399] on link "Volgende vraag" at bounding box center [553, 410] width 478 height 22
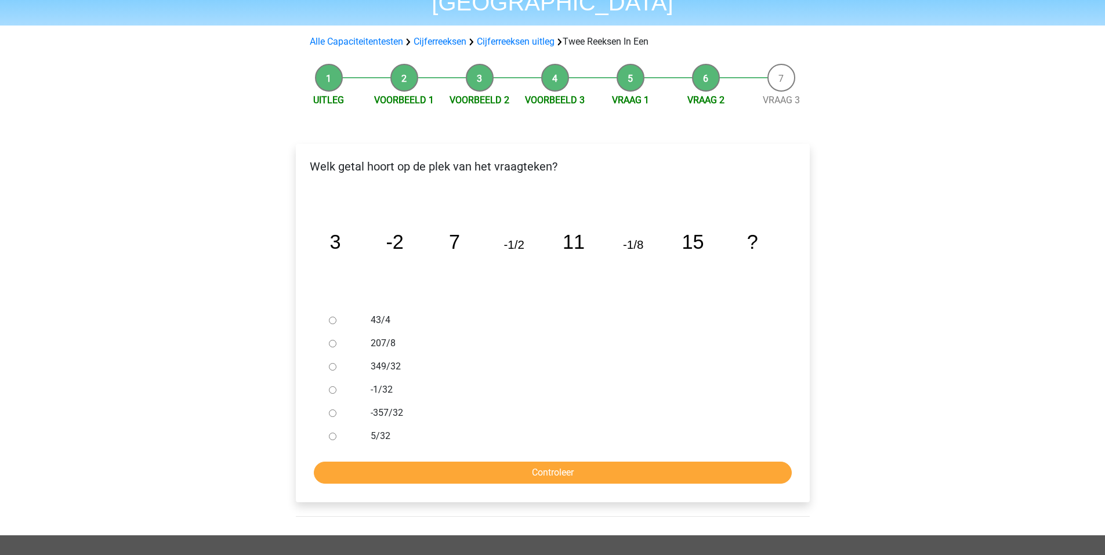
scroll to position [84, 0]
click at [335, 386] on input "-1/32" at bounding box center [333, 390] width 8 height 8
radio input "true"
click at [508, 461] on input "Controleer" at bounding box center [553, 472] width 478 height 22
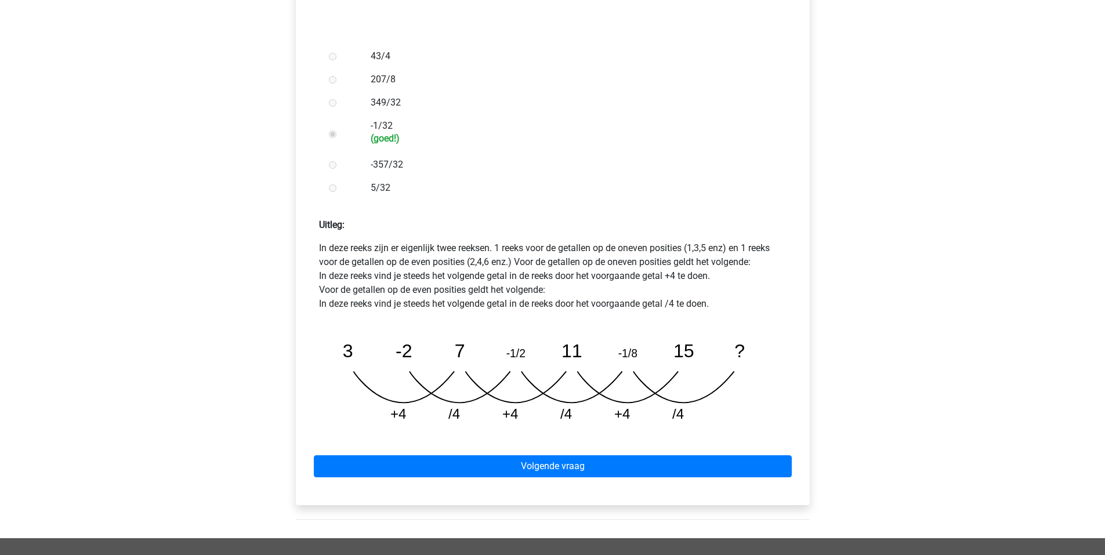
scroll to position [348, 0]
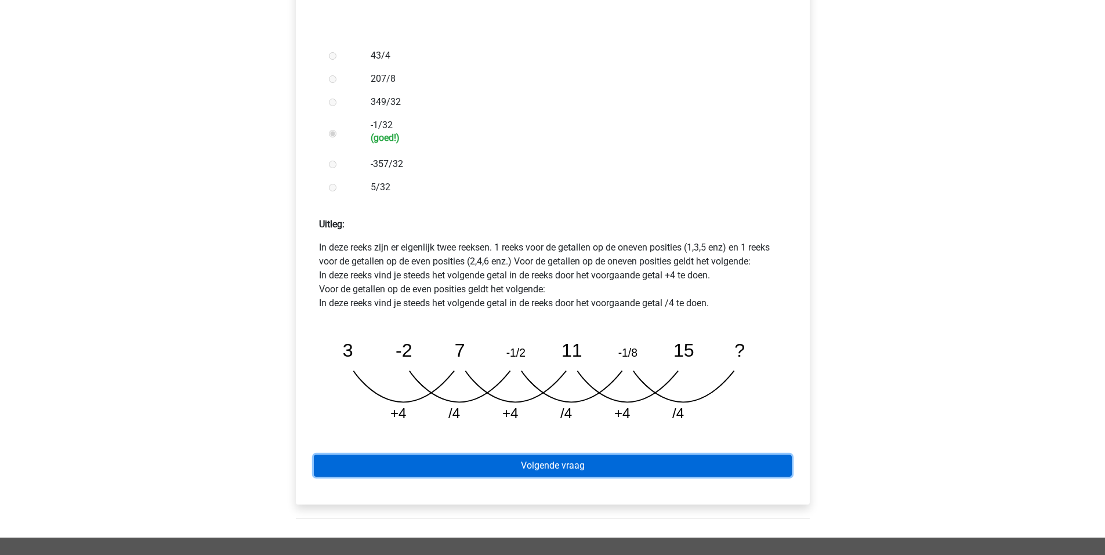
click at [516, 455] on link "Volgende vraag" at bounding box center [553, 466] width 478 height 22
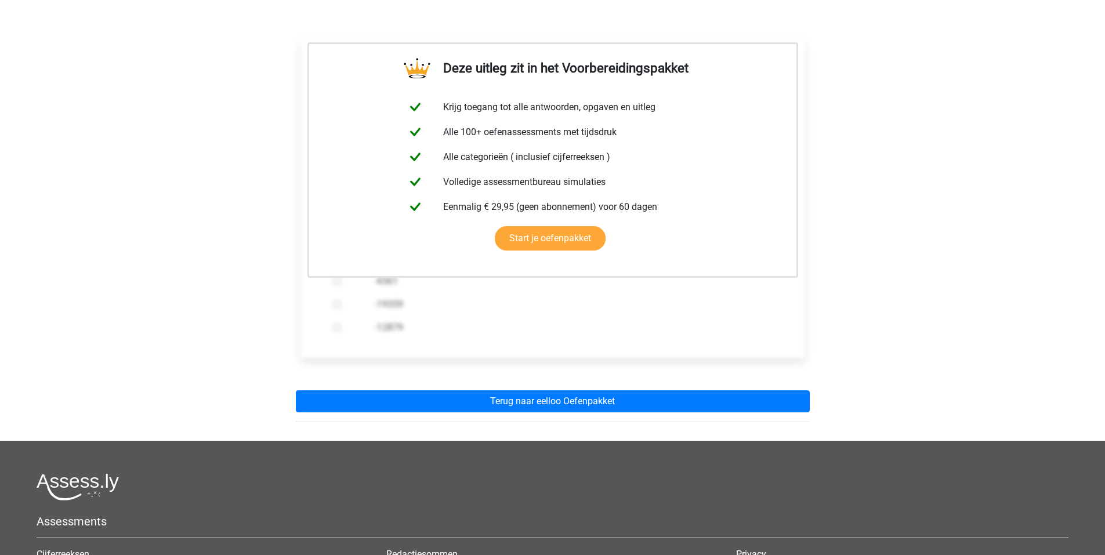
scroll to position [196, 0]
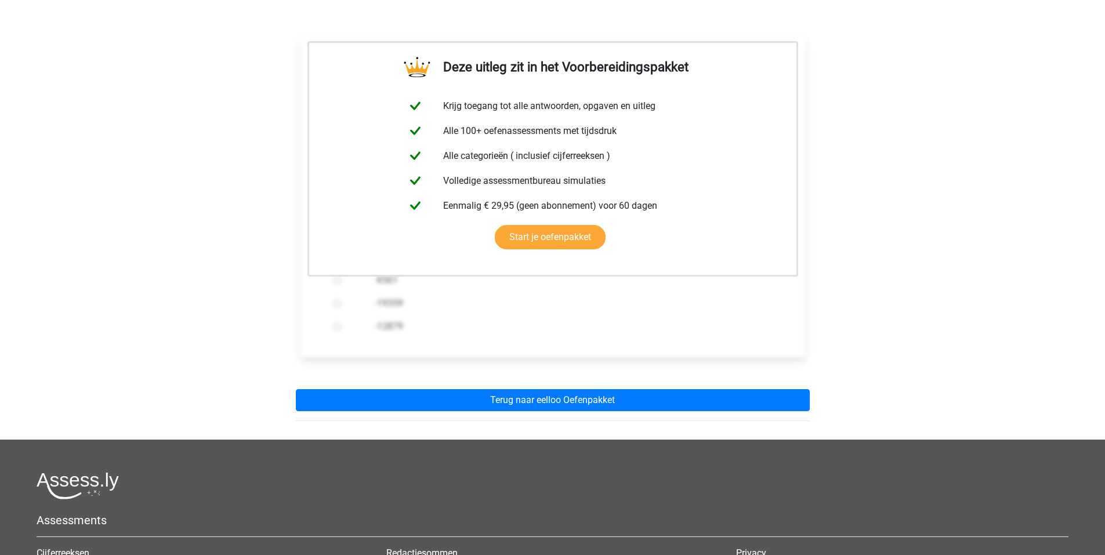
click at [527, 386] on div "Deze uitleg zit in het Voorbereidingspakket Krijg toegang tot alle antwoorden, …" at bounding box center [553, 224] width 533 height 431
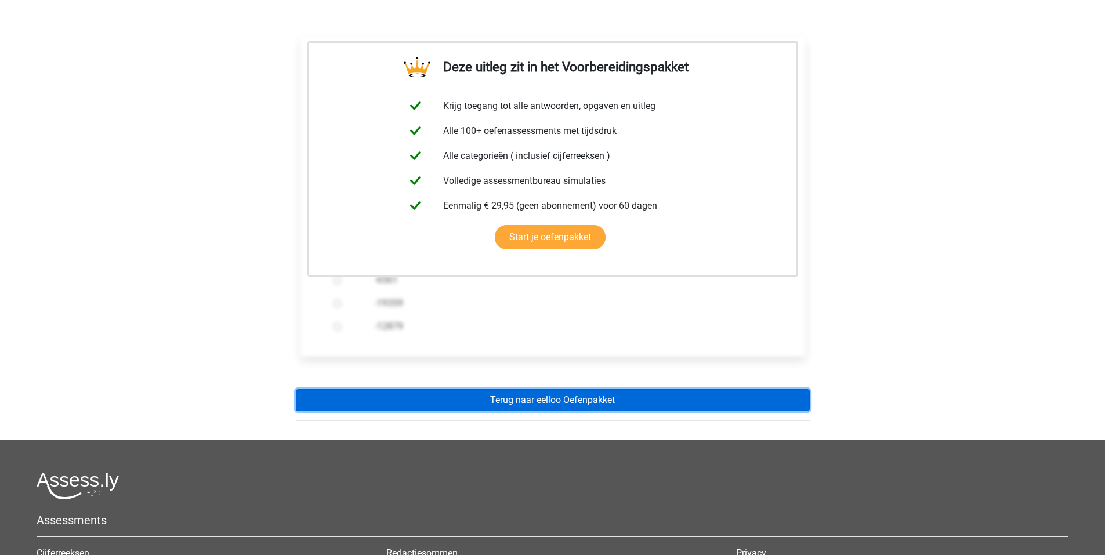
click at [532, 389] on link "Terug naar eelloo Oefenpakket" at bounding box center [553, 400] width 514 height 22
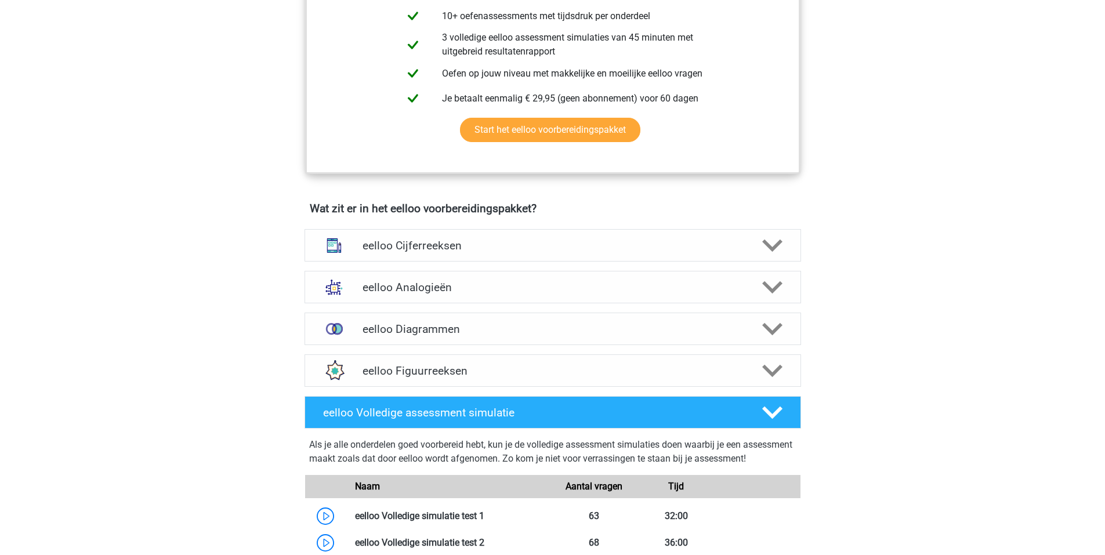
scroll to position [605, 0]
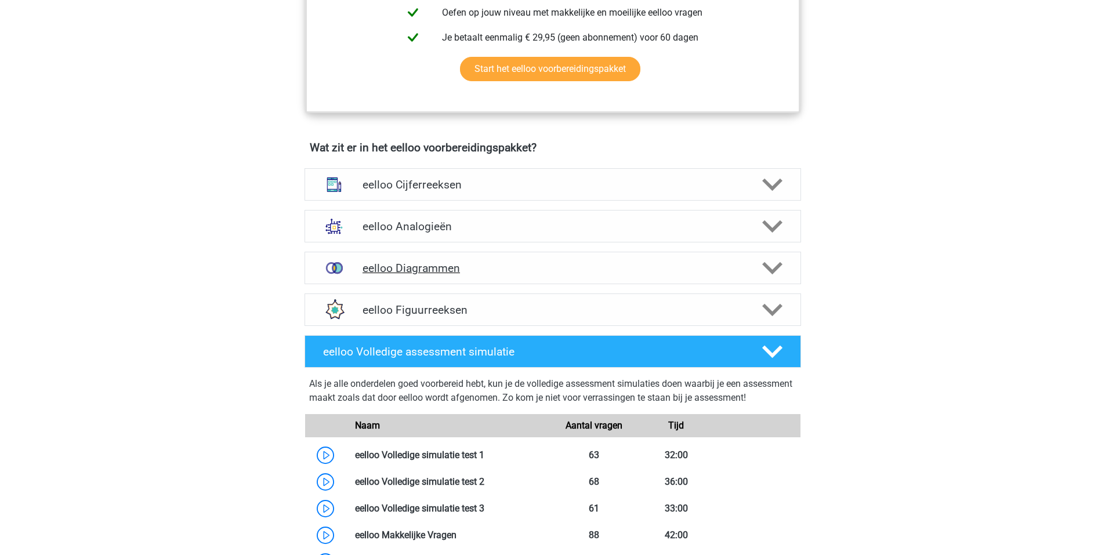
click at [432, 275] on h4 "eelloo Diagrammen" at bounding box center [553, 268] width 380 height 13
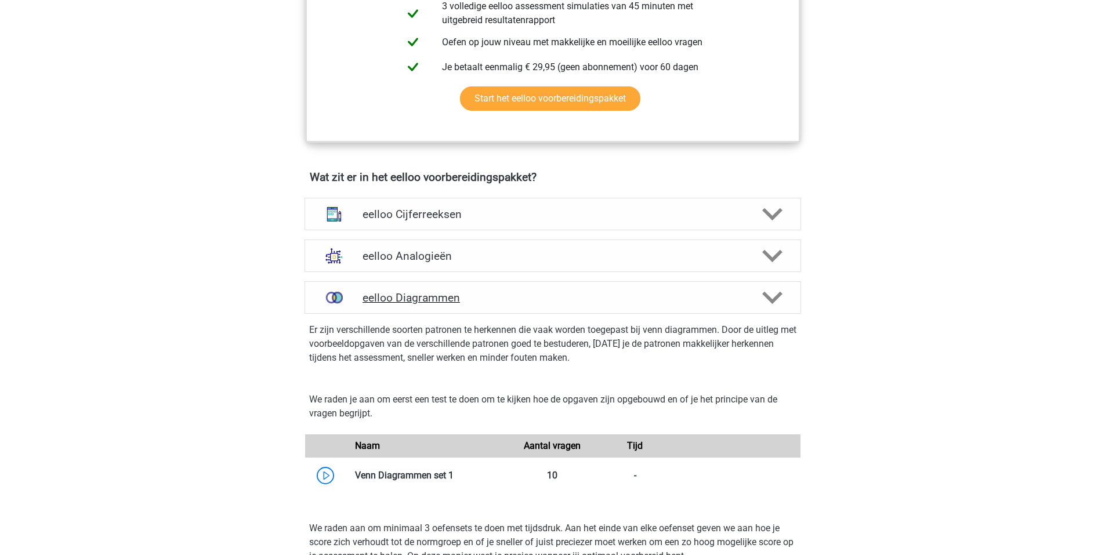
scroll to position [574, 0]
click at [408, 263] on h4 "eelloo Analogieën" at bounding box center [553, 256] width 380 height 13
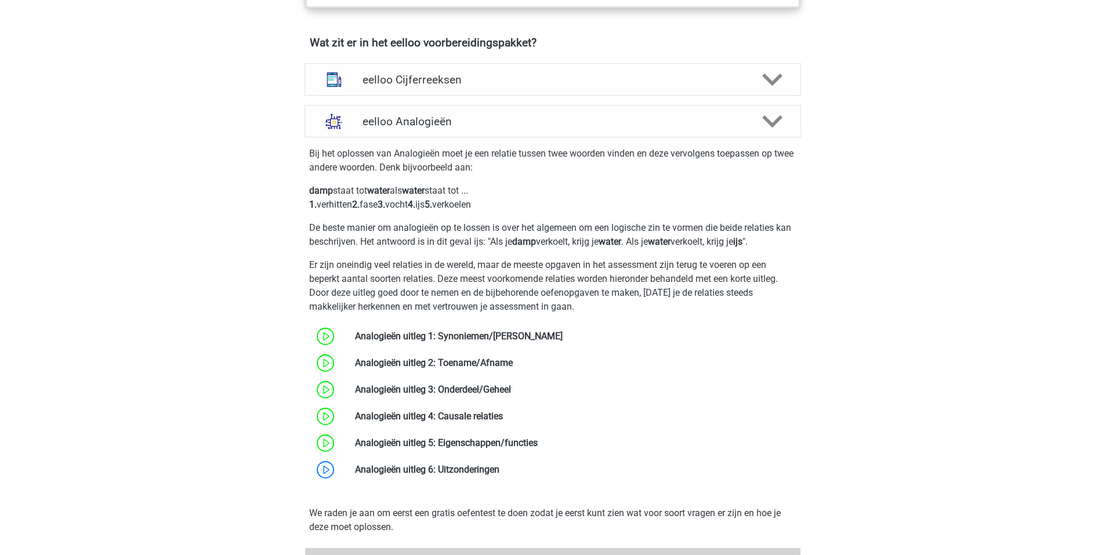
scroll to position [710, 0]
click at [511, 395] on link at bounding box center [511, 389] width 0 height 11
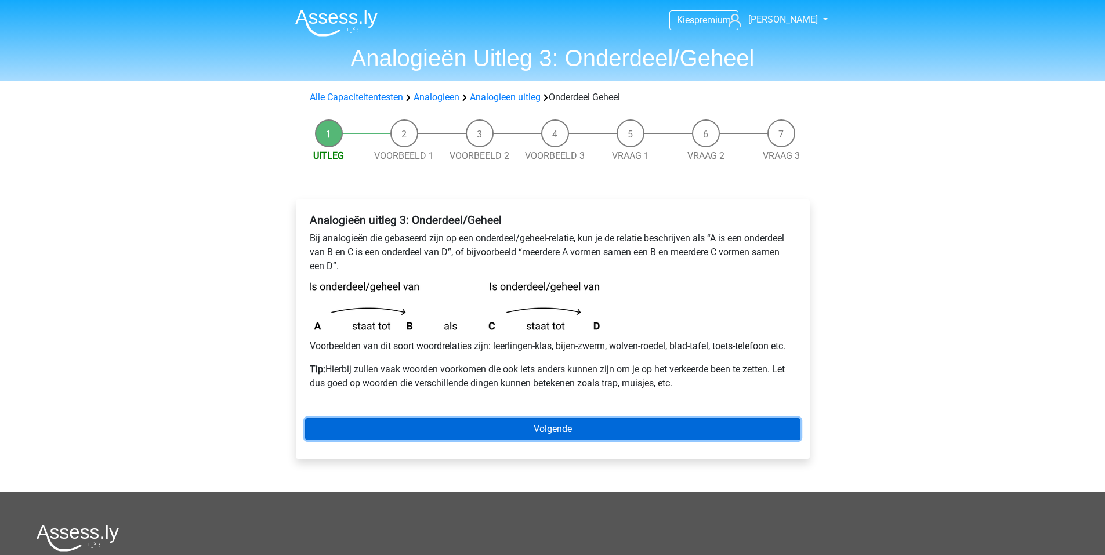
click at [478, 429] on link "Volgende" at bounding box center [553, 429] width 496 height 22
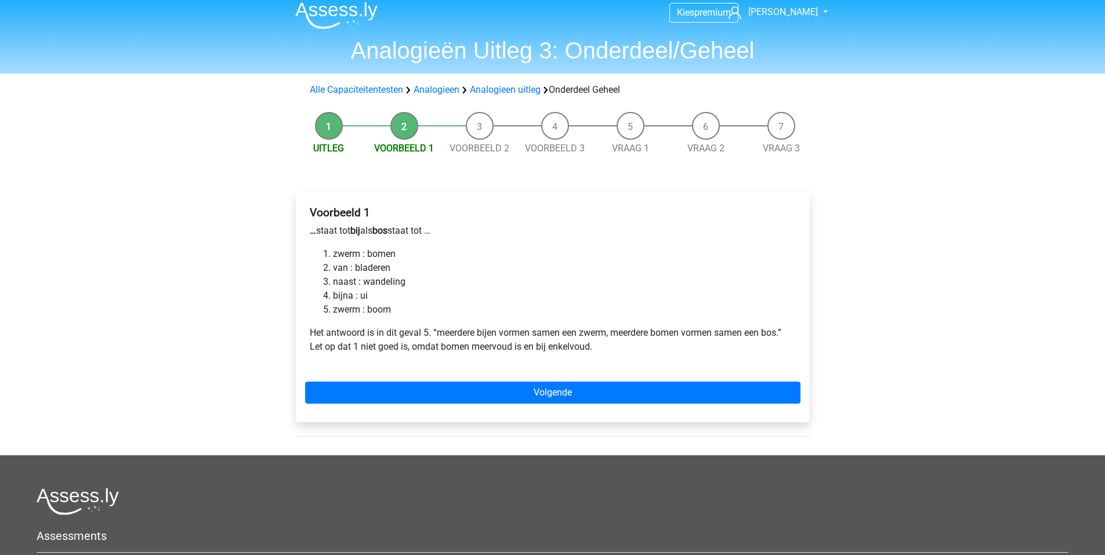
scroll to position [20, 0]
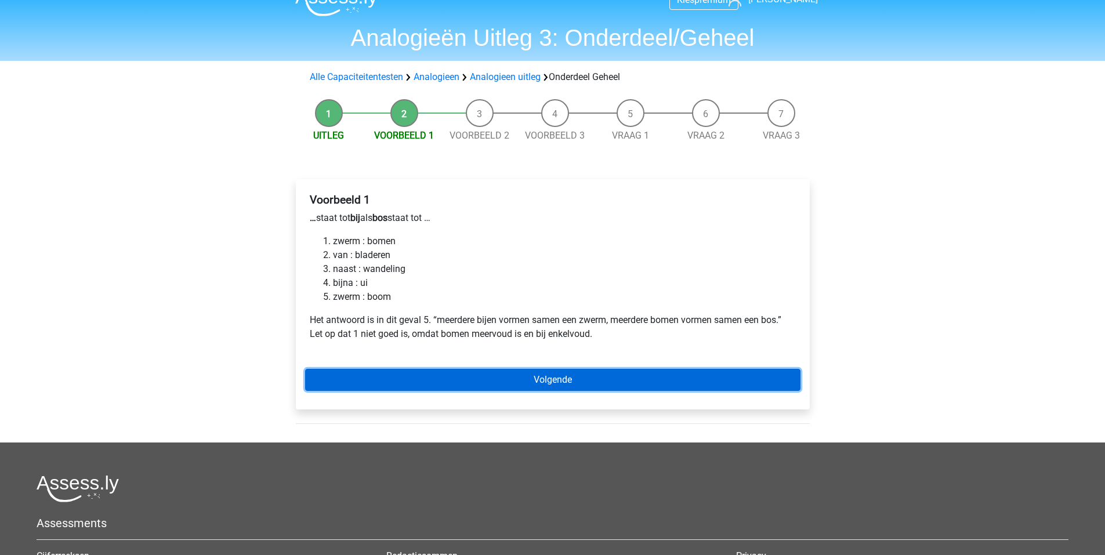
click at [481, 375] on link "Volgende" at bounding box center [553, 380] width 496 height 22
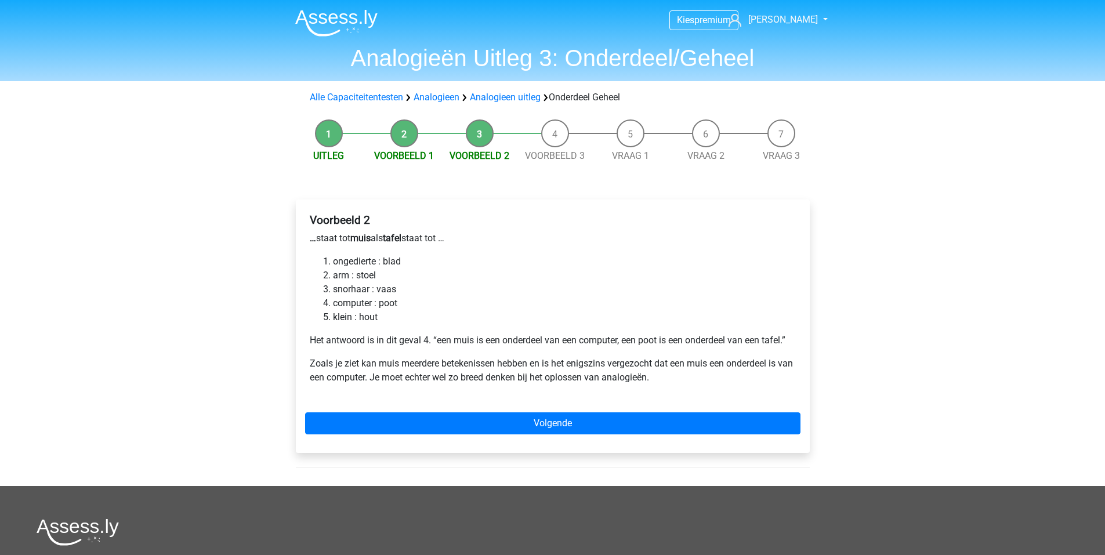
click at [488, 410] on div "Voorbeeld 2 … staat tot muis als tafel staat tot … ongedierte : blad arm : stoe…" at bounding box center [553, 327] width 514 height 254
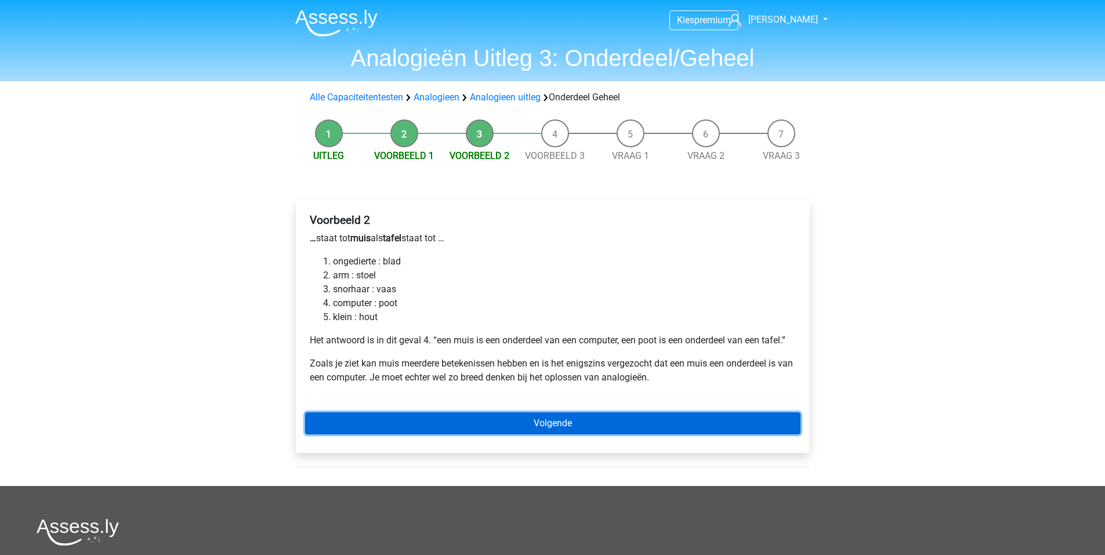
click at [488, 421] on link "Volgende" at bounding box center [553, 424] width 496 height 22
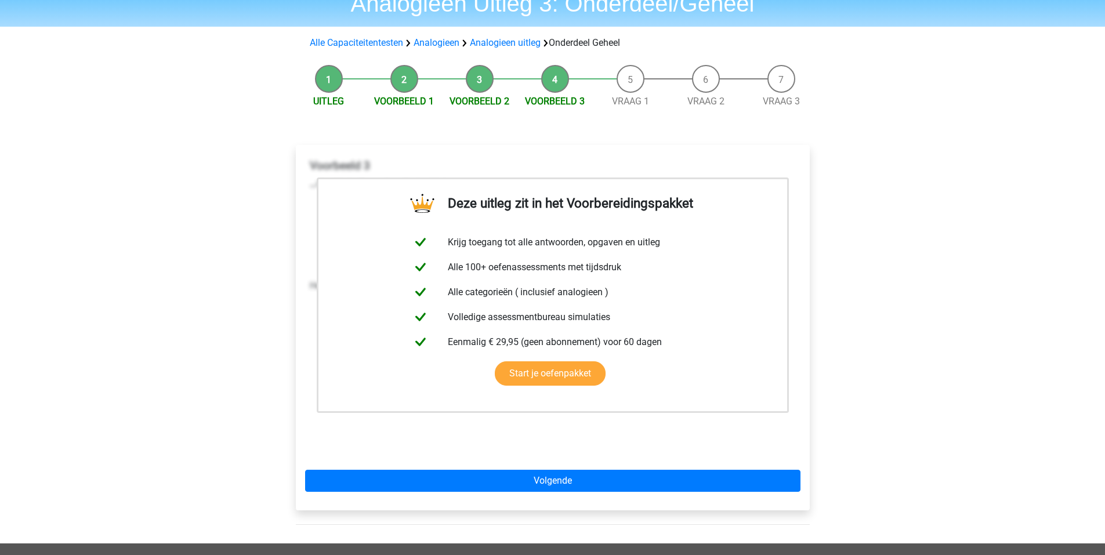
scroll to position [55, 0]
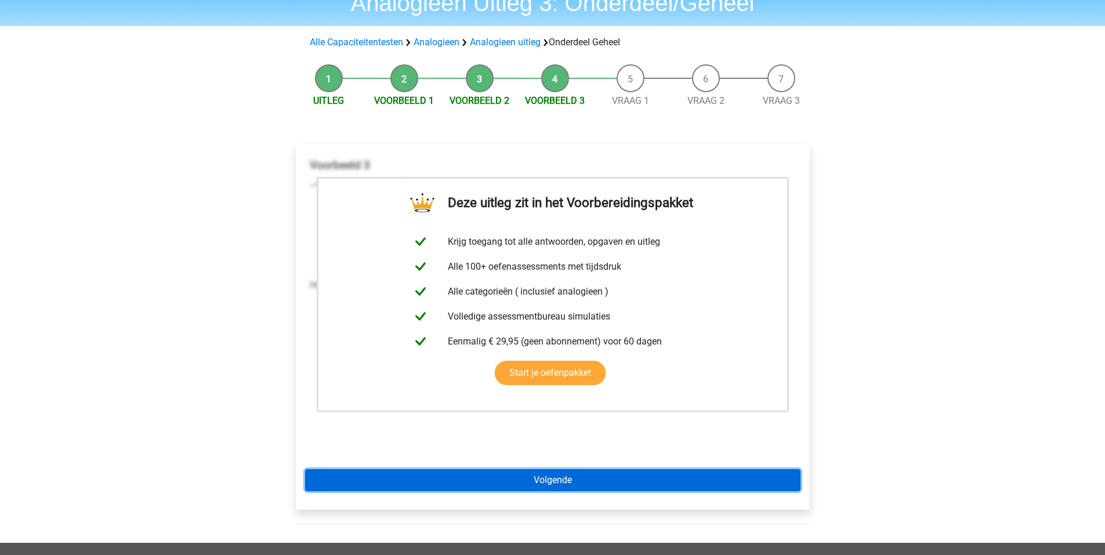
click at [496, 489] on link "Volgende" at bounding box center [553, 480] width 496 height 22
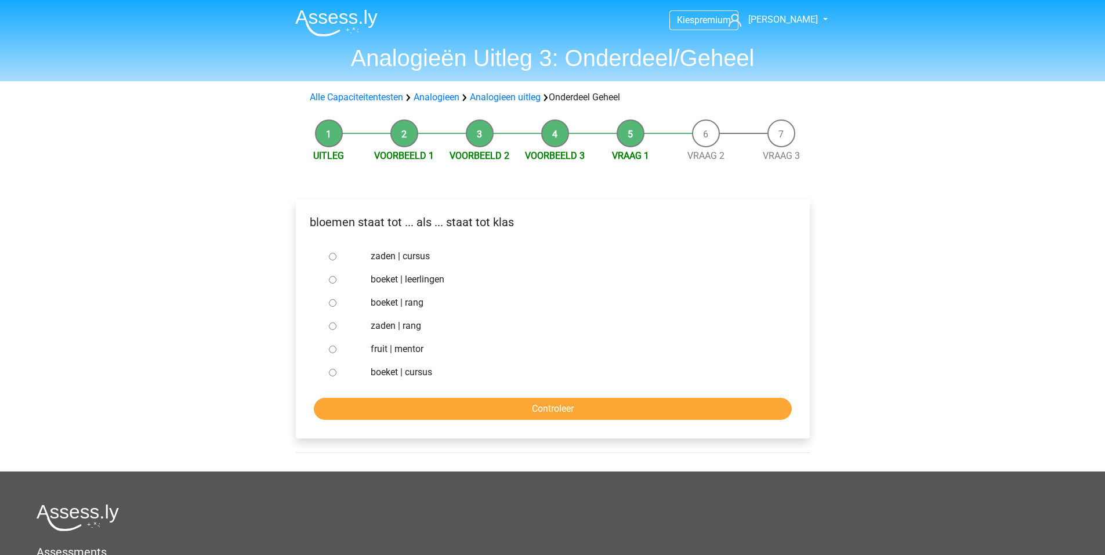
click at [406, 270] on div "boeket | leerlingen" at bounding box center [571, 279] width 419 height 23
click at [408, 276] on label "boeket | leerlingen" at bounding box center [572, 280] width 402 height 14
click at [337, 276] on input "boeket | leerlingen" at bounding box center [333, 280] width 8 height 8
radio input "true"
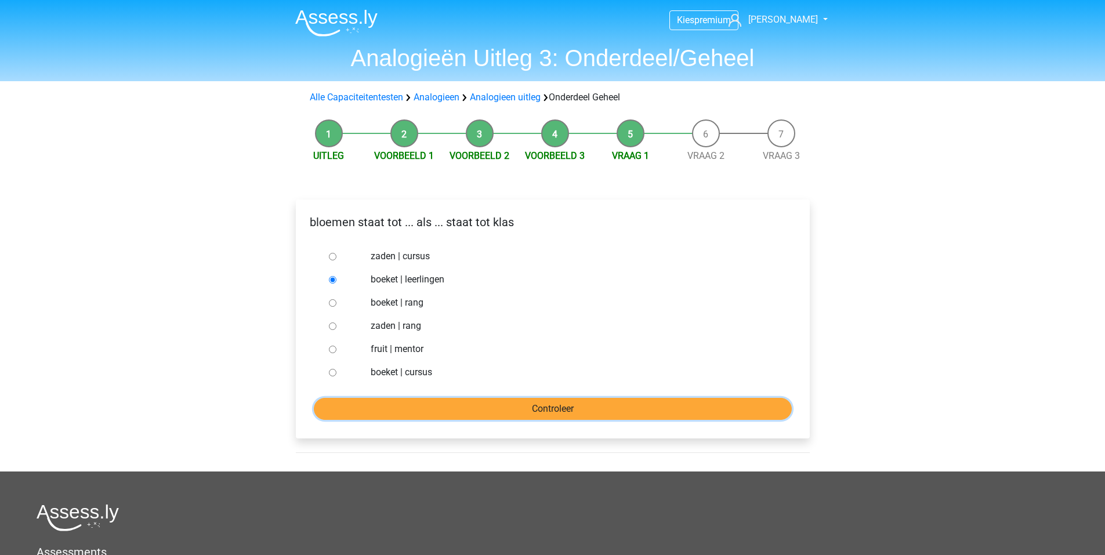
click at [431, 413] on input "Controleer" at bounding box center [553, 409] width 478 height 22
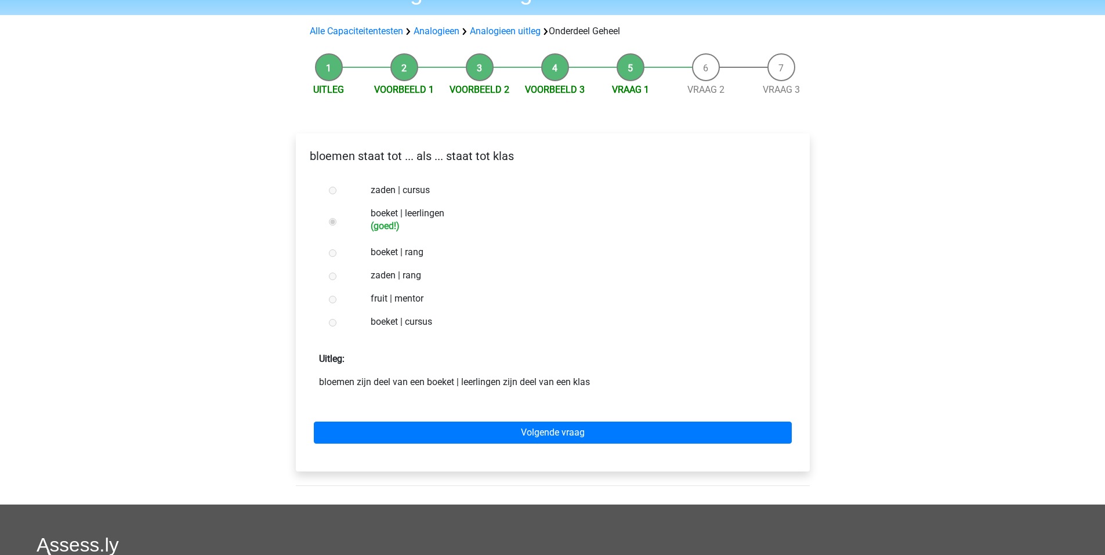
scroll to position [67, 0]
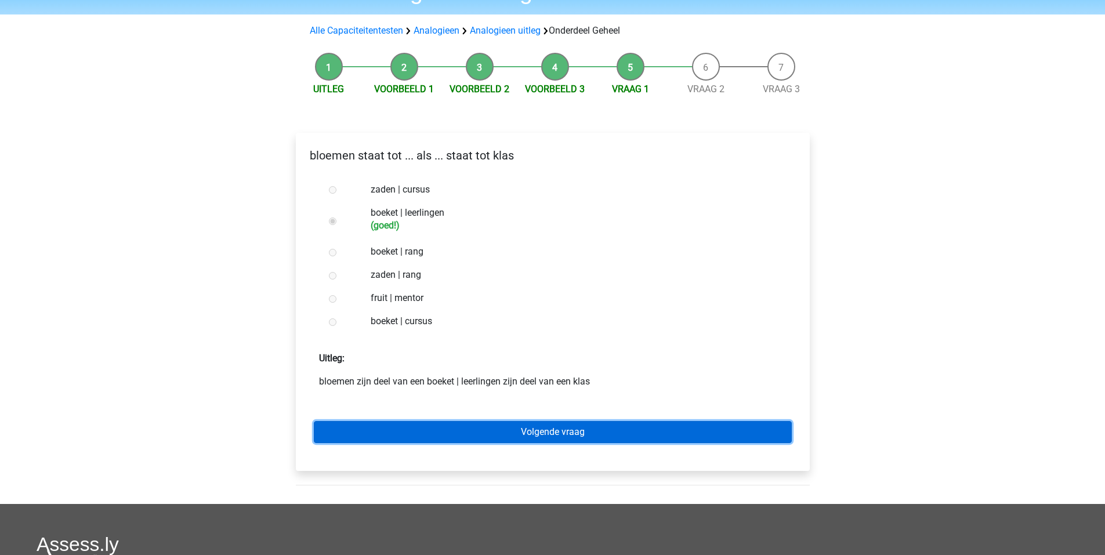
click at [427, 424] on link "Volgende vraag" at bounding box center [553, 432] width 478 height 22
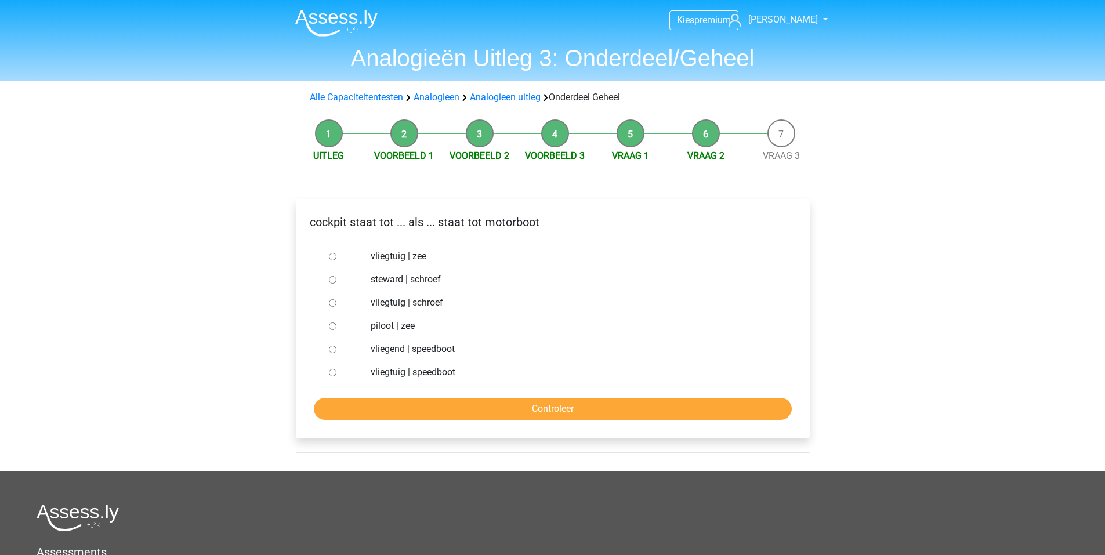
click at [389, 301] on label "vliegtuig | schroef" at bounding box center [572, 303] width 402 height 14
click at [337, 301] on input "vliegtuig | schroef" at bounding box center [333, 303] width 8 height 8
radio input "true"
click at [399, 280] on label "steward | schroef" at bounding box center [572, 280] width 402 height 14
click at [337, 280] on input "steward | schroef" at bounding box center [333, 280] width 8 height 8
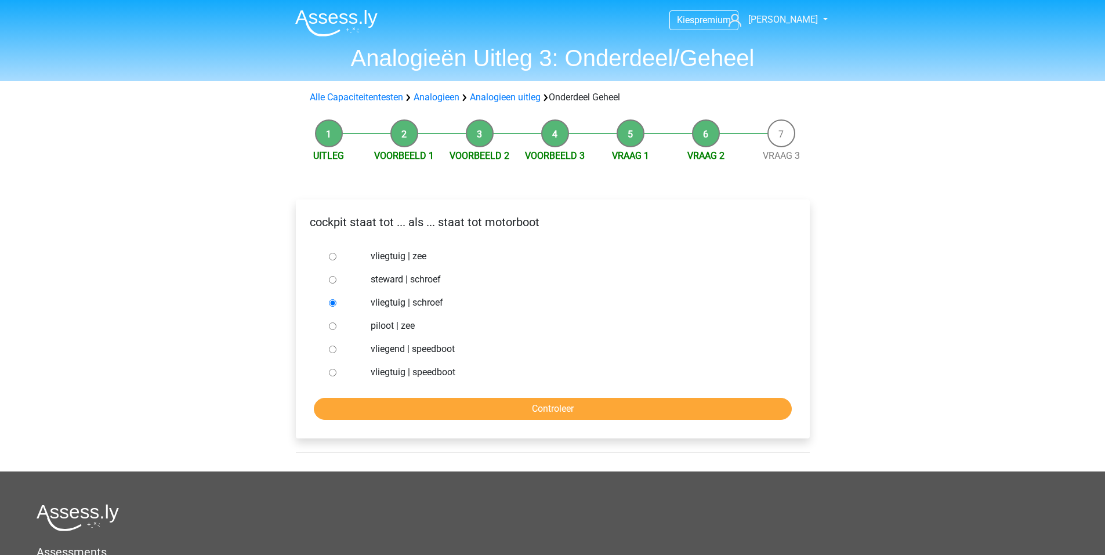
radio input "true"
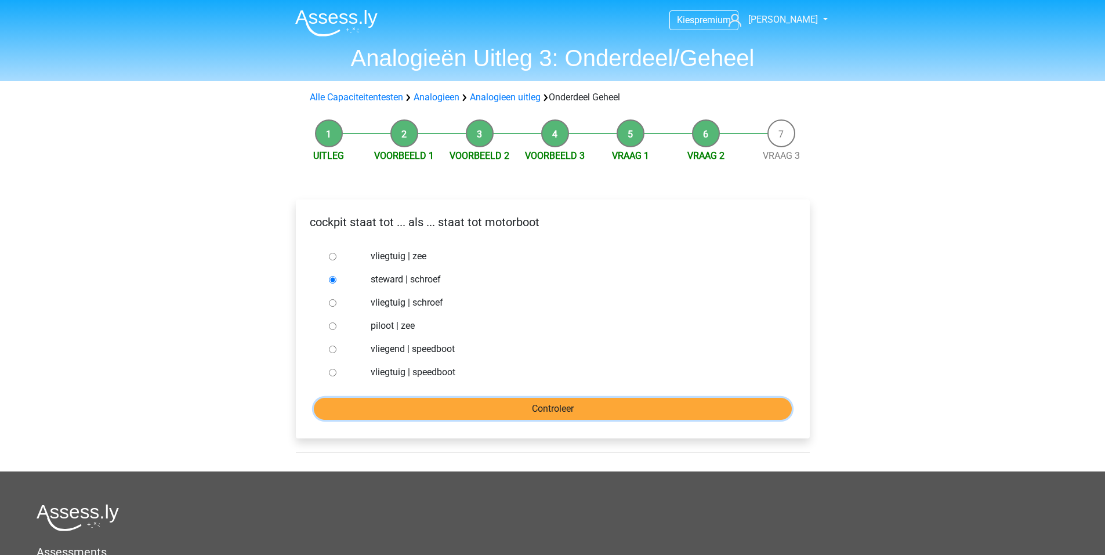
click at [457, 406] on input "Controleer" at bounding box center [553, 409] width 478 height 22
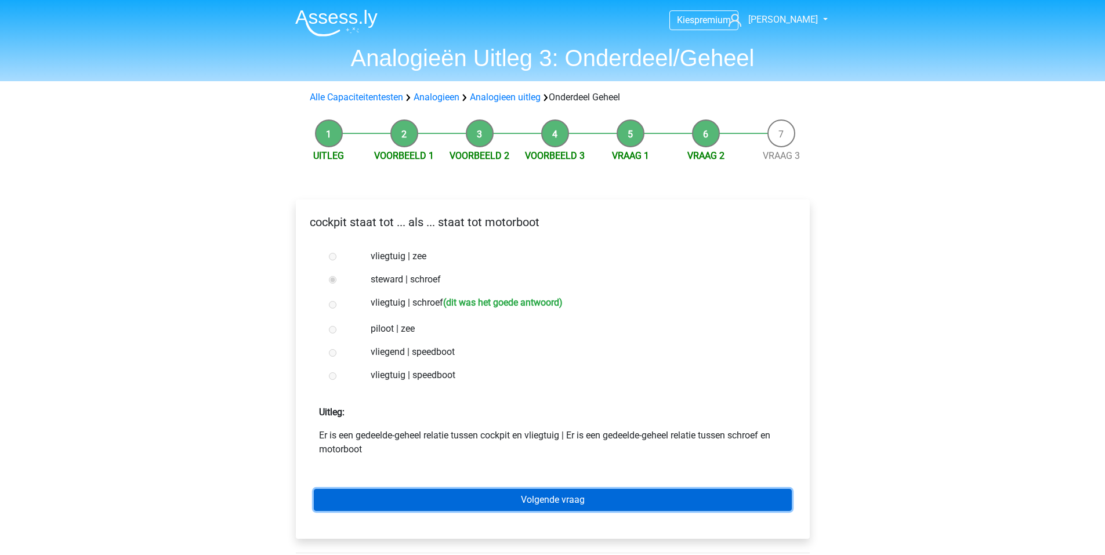
click at [460, 490] on link "Volgende vraag" at bounding box center [553, 500] width 478 height 22
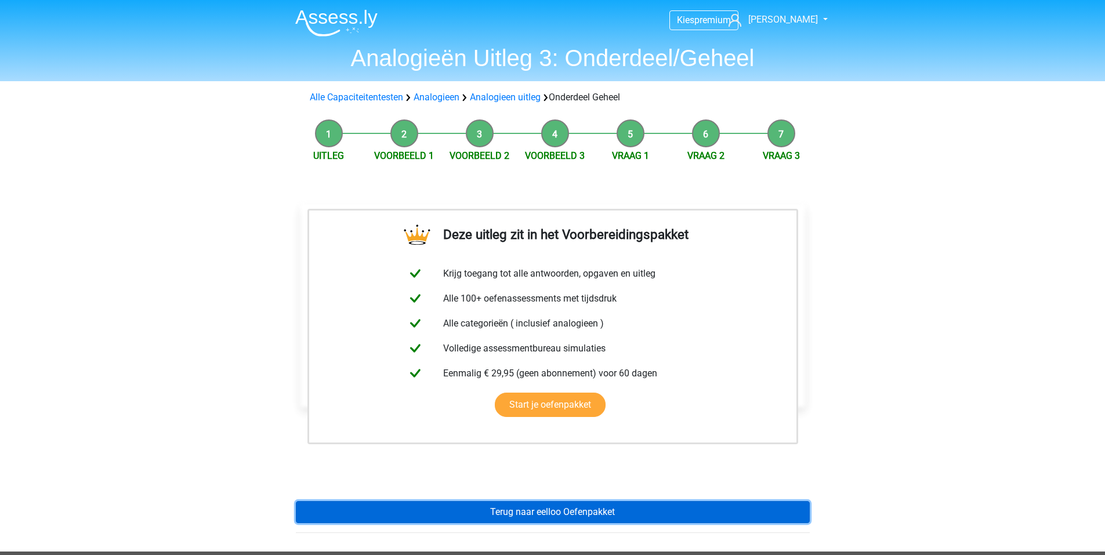
click at [491, 507] on link "Terug naar eelloo Oefenpakket" at bounding box center [553, 512] width 514 height 22
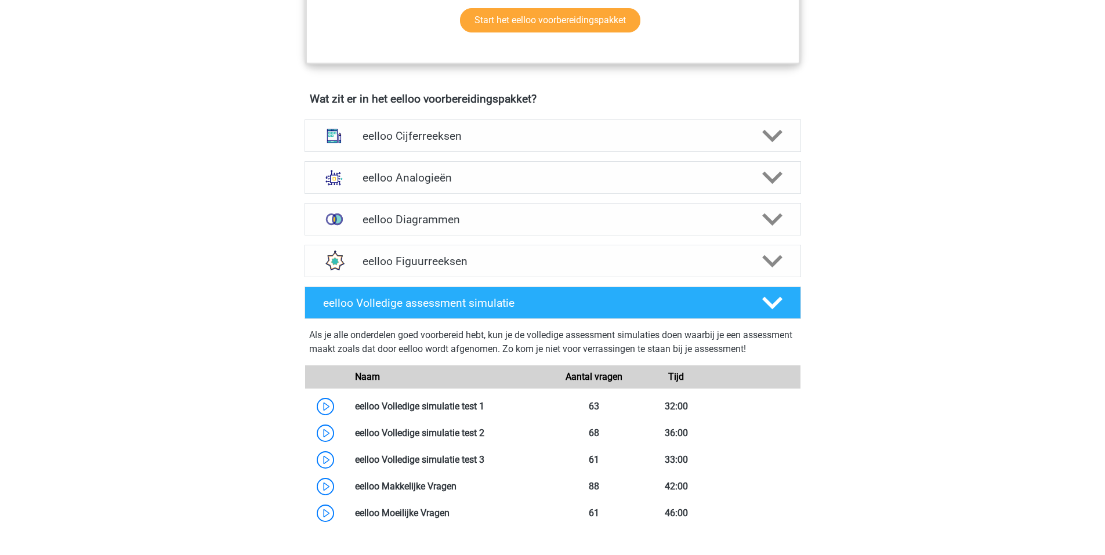
scroll to position [654, 0]
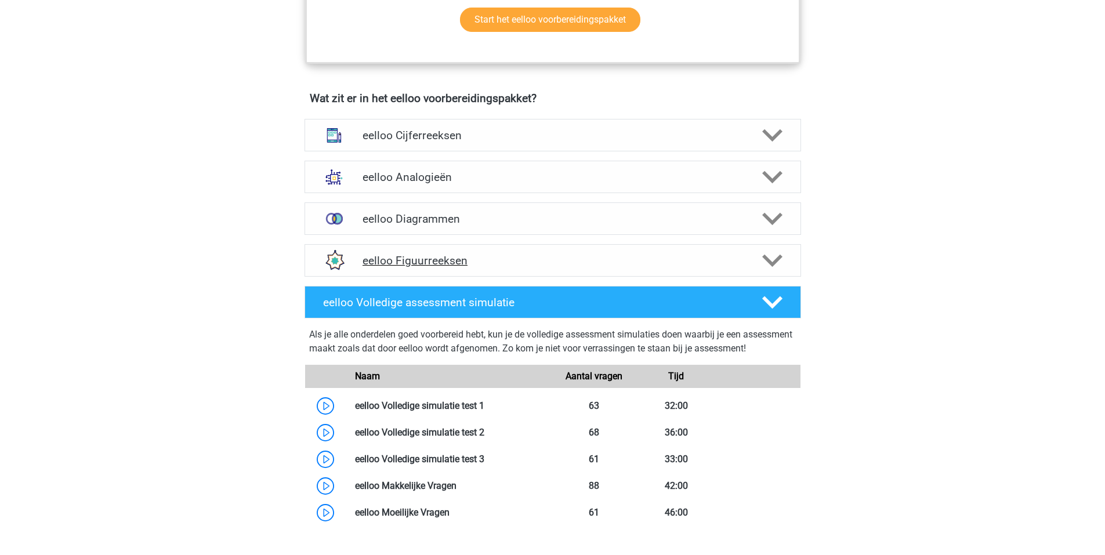
click at [396, 267] on h4 "eelloo Figuurreeksen" at bounding box center [553, 260] width 380 height 13
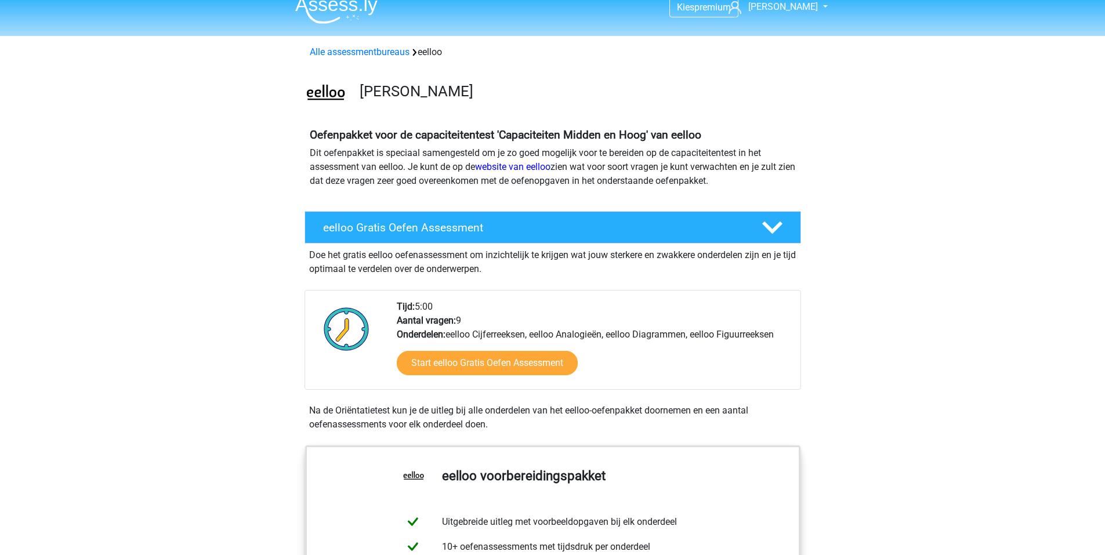
scroll to position [0, 0]
